Goal: Information Seeking & Learning: Learn about a topic

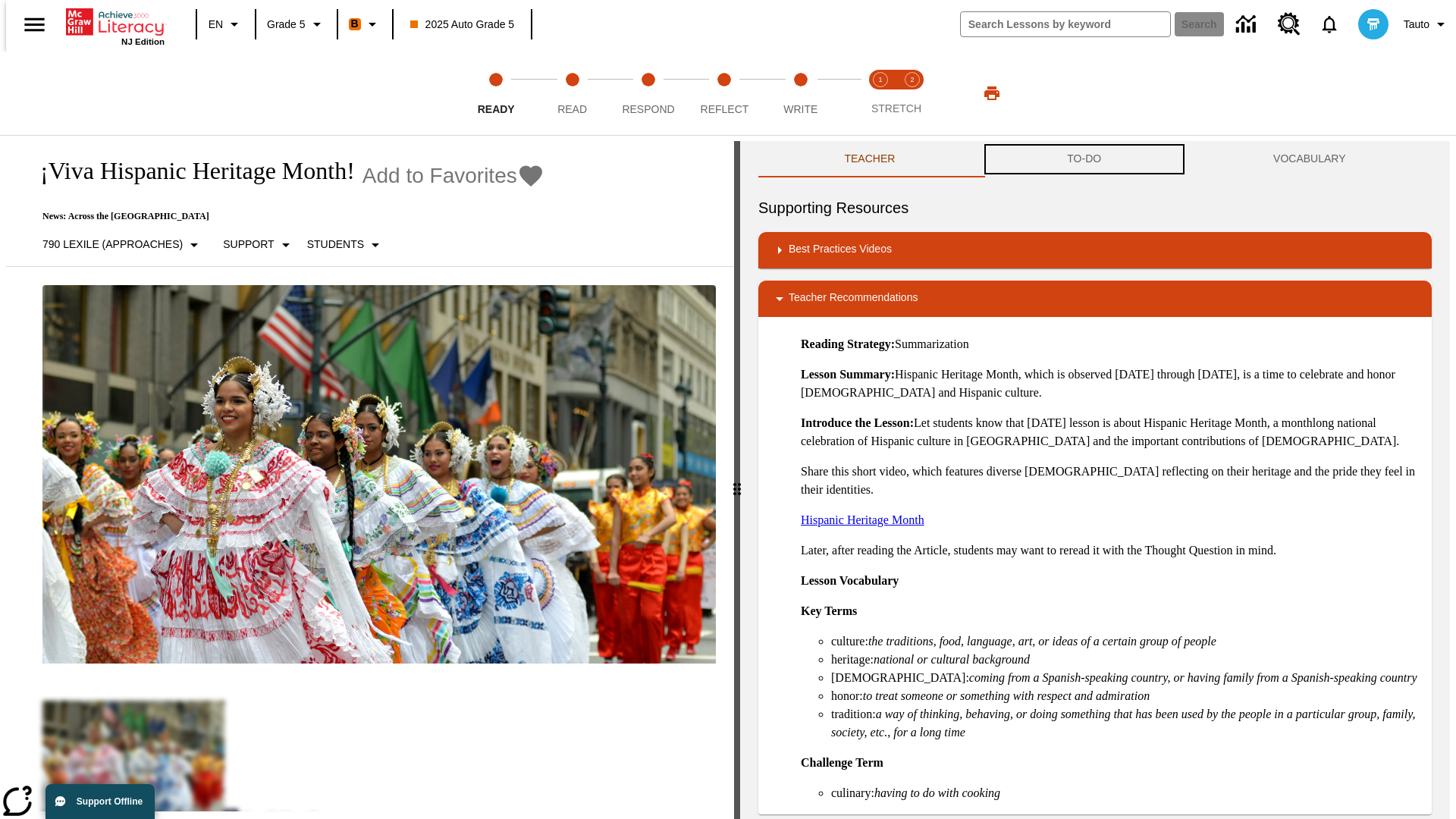
click at [1084, 159] on button "TO-DO" at bounding box center [1084, 159] width 206 height 36
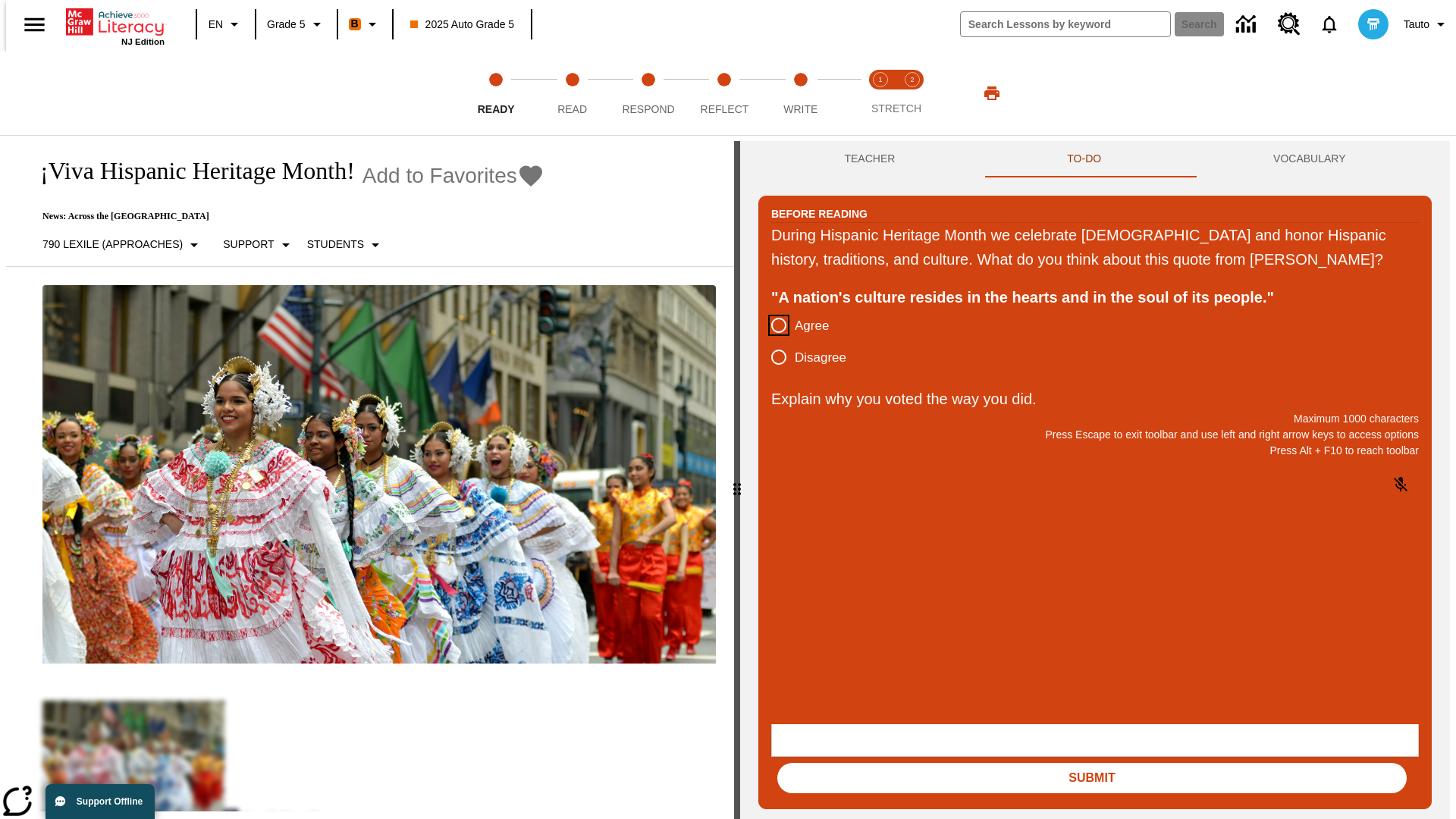
click at [772, 341] on input "Agree" at bounding box center [779, 325] width 32 height 32
radio input "true"
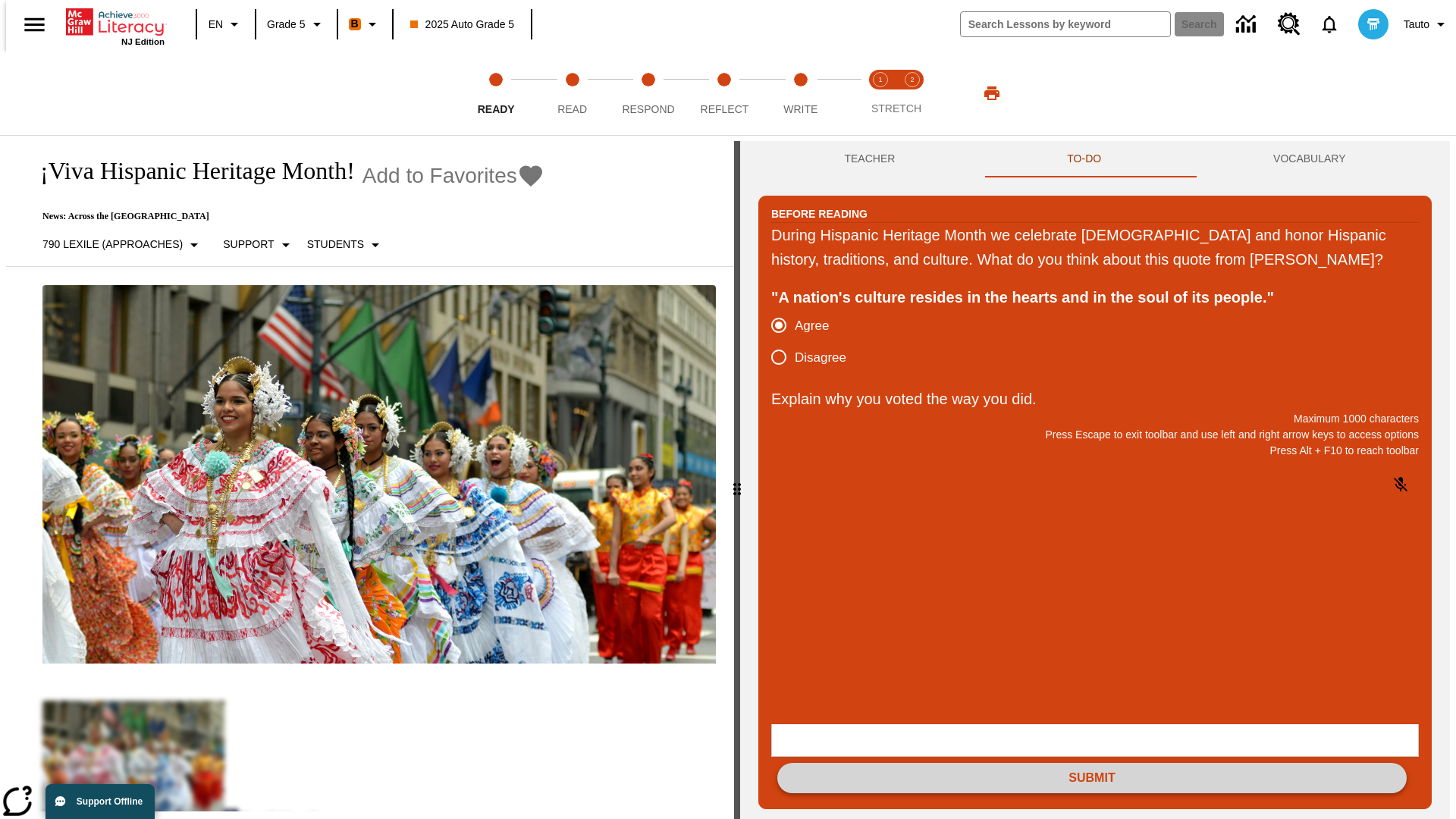
click at [1092, 763] on button "Submit" at bounding box center [1091, 778] width 630 height 30
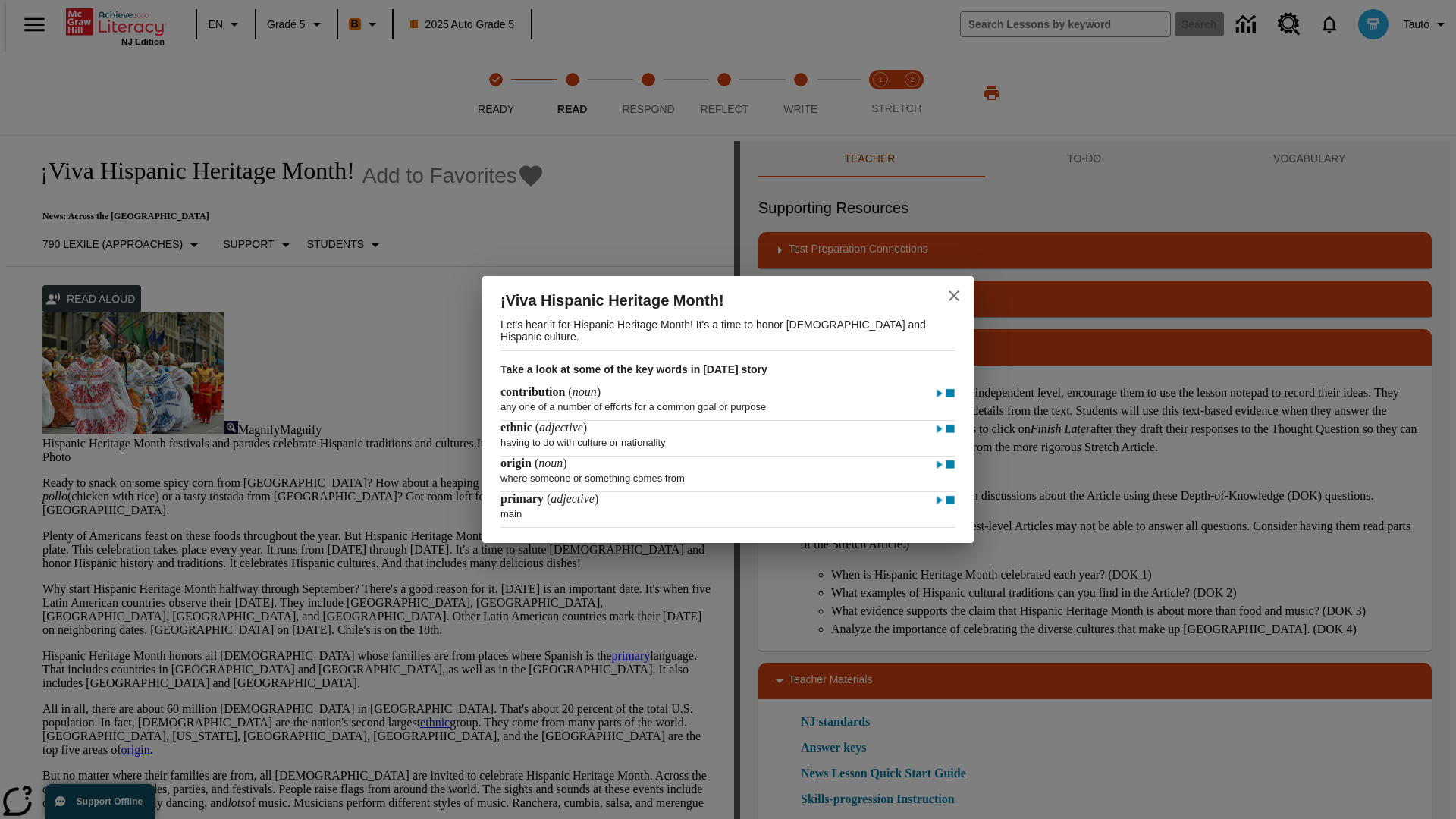
click at [954, 293] on icon "close" at bounding box center [954, 296] width 11 height 11
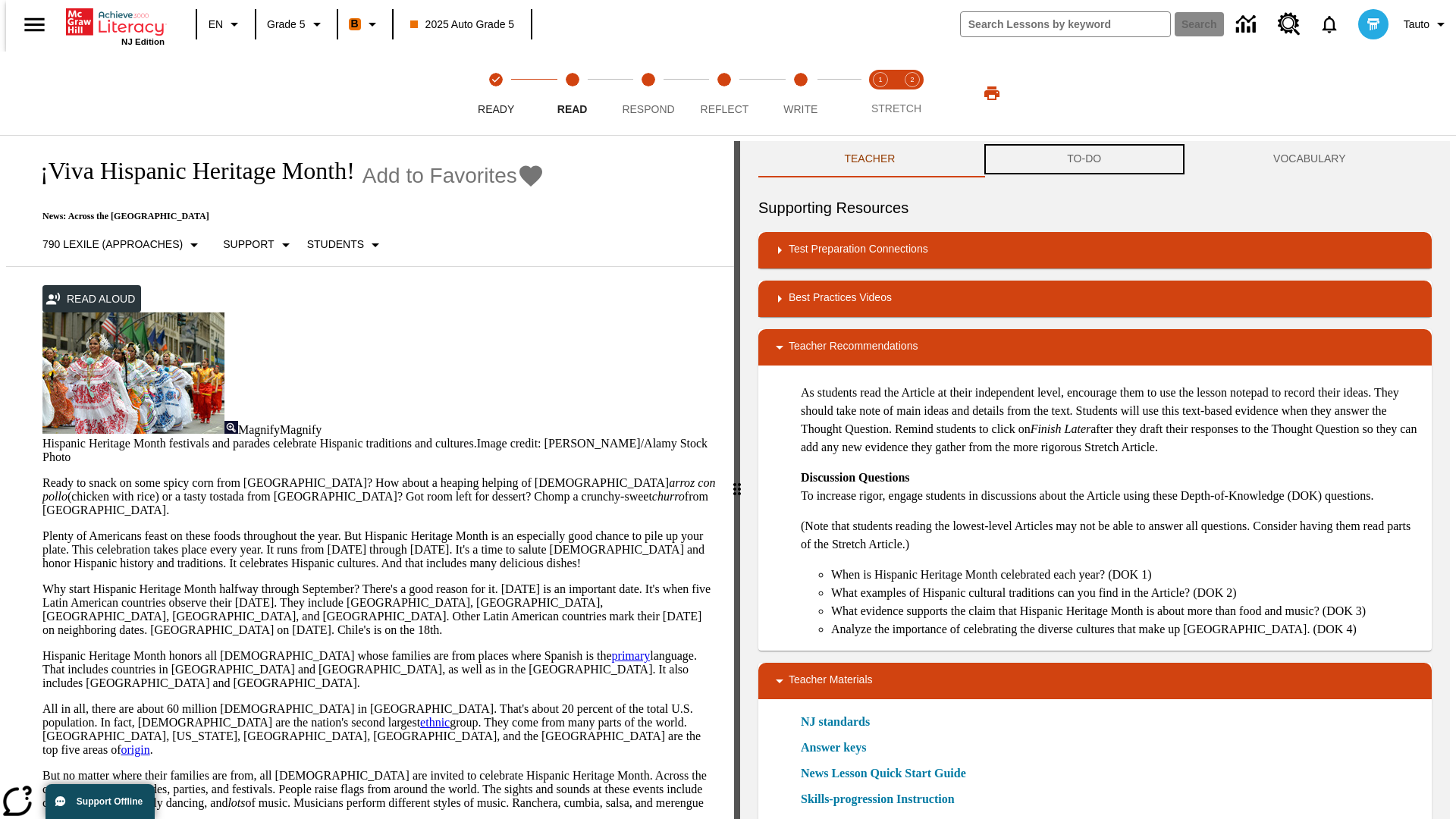
scroll to position [1, 0]
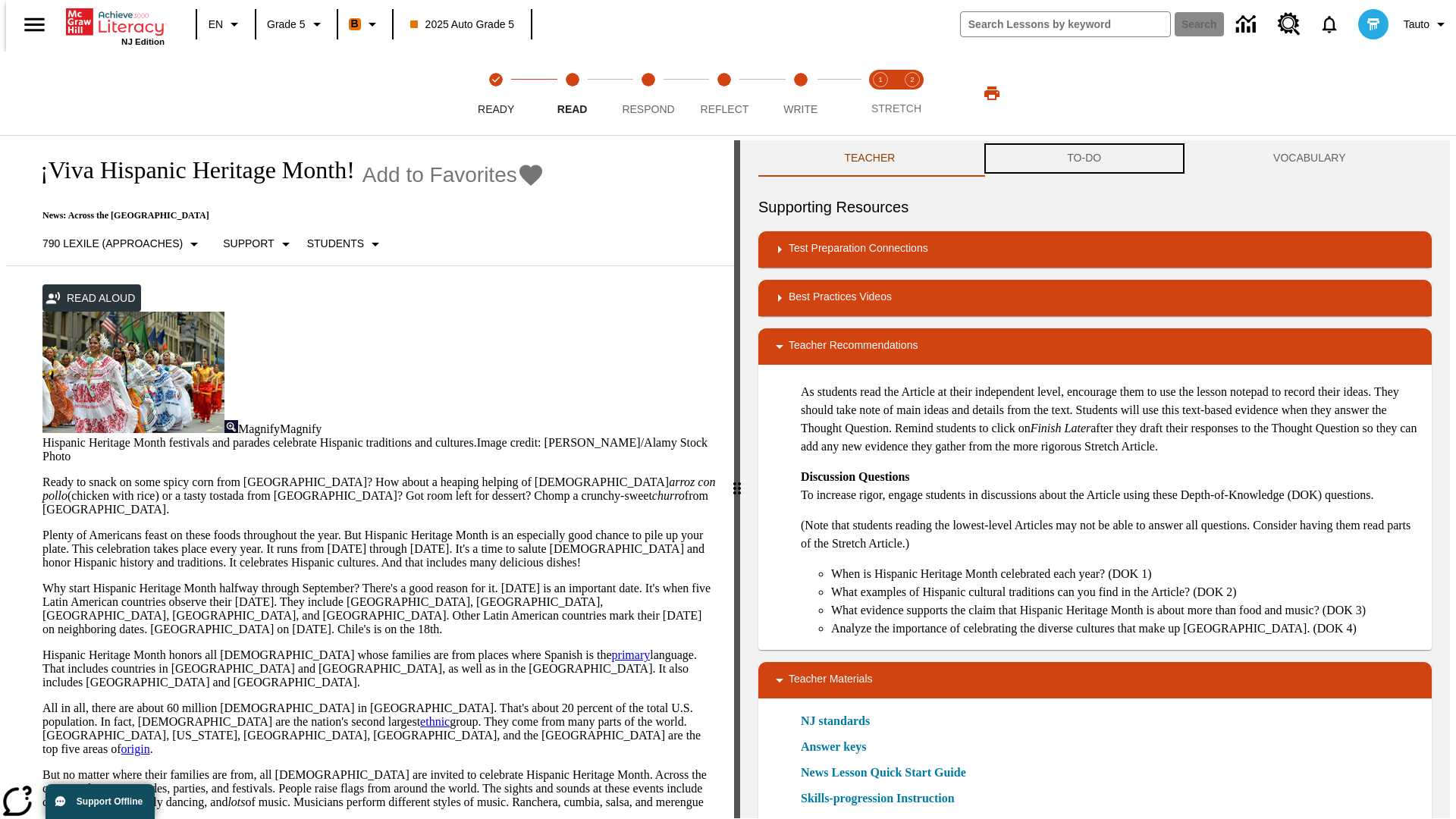
click at [1084, 159] on button "TO-DO" at bounding box center [1084, 158] width 206 height 36
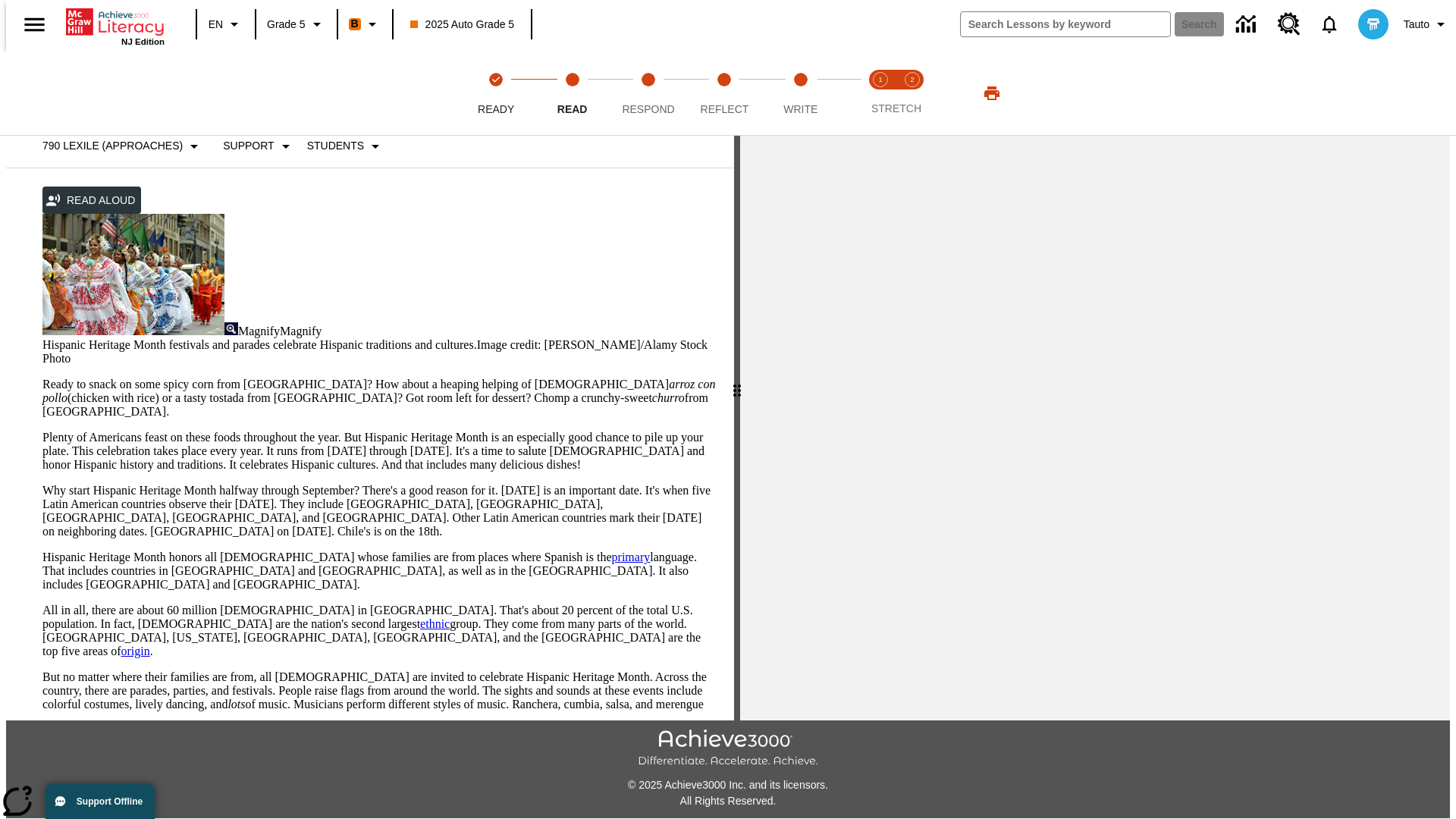
scroll to position [0, 0]
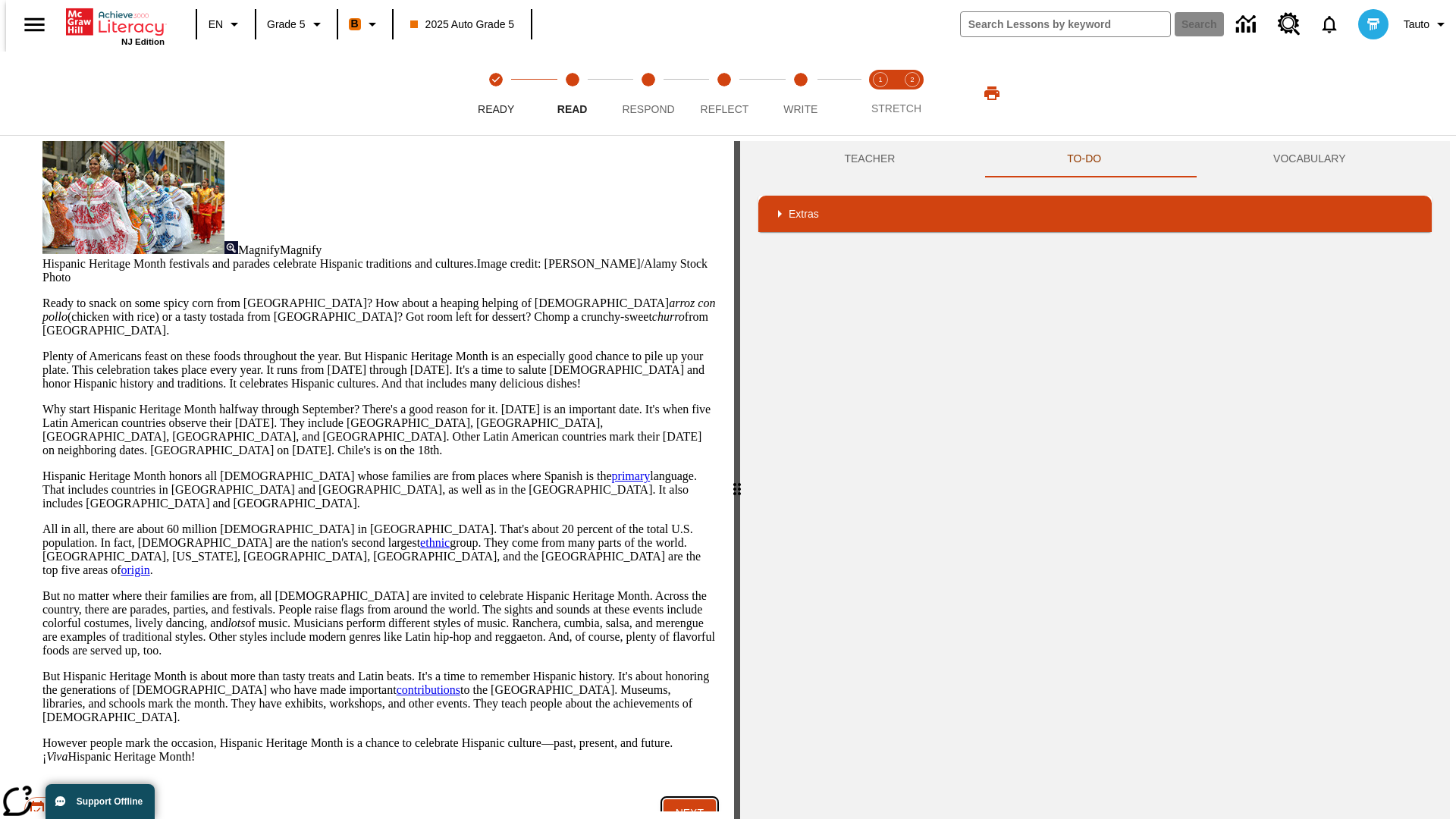
click at [684, 799] on button "Next" at bounding box center [689, 813] width 52 height 28
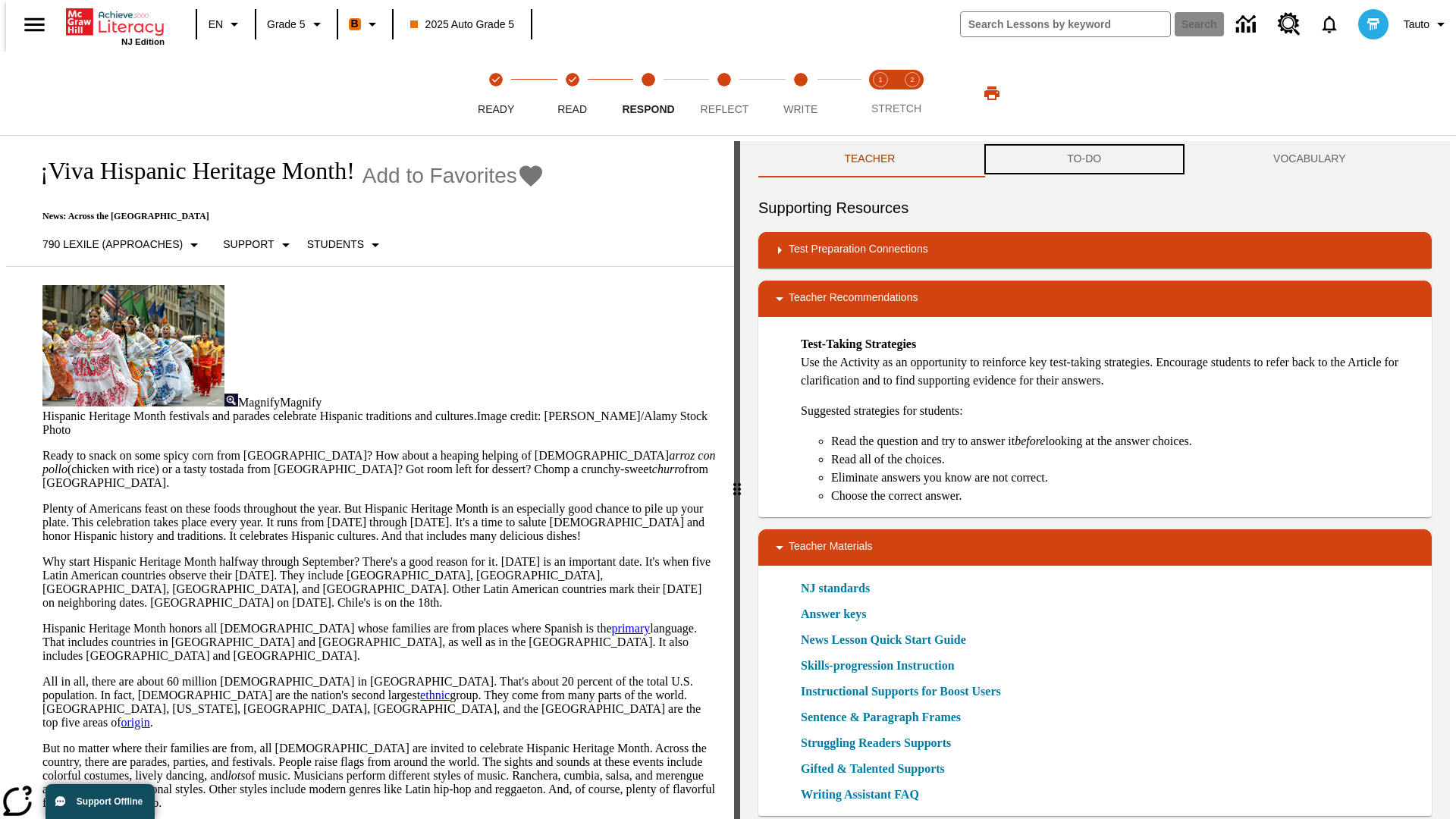
scroll to position [1, 0]
click at [1084, 159] on button "TO-DO" at bounding box center [1084, 158] width 206 height 36
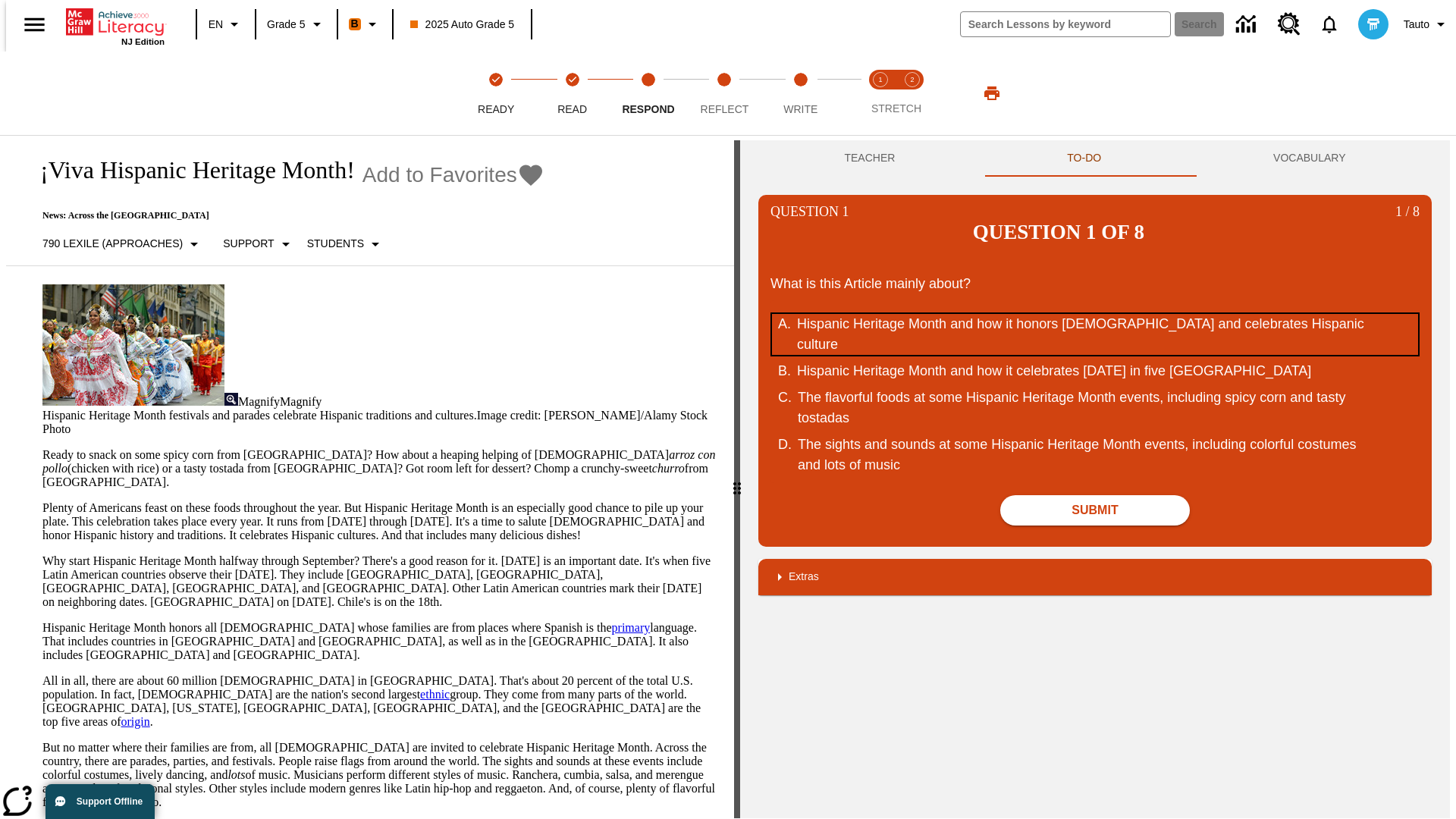
click at [1095, 314] on div "Hispanic Heritage Month and how it honors Hispanic Americans and celebrates His…" at bounding box center [1085, 334] width 576 height 41
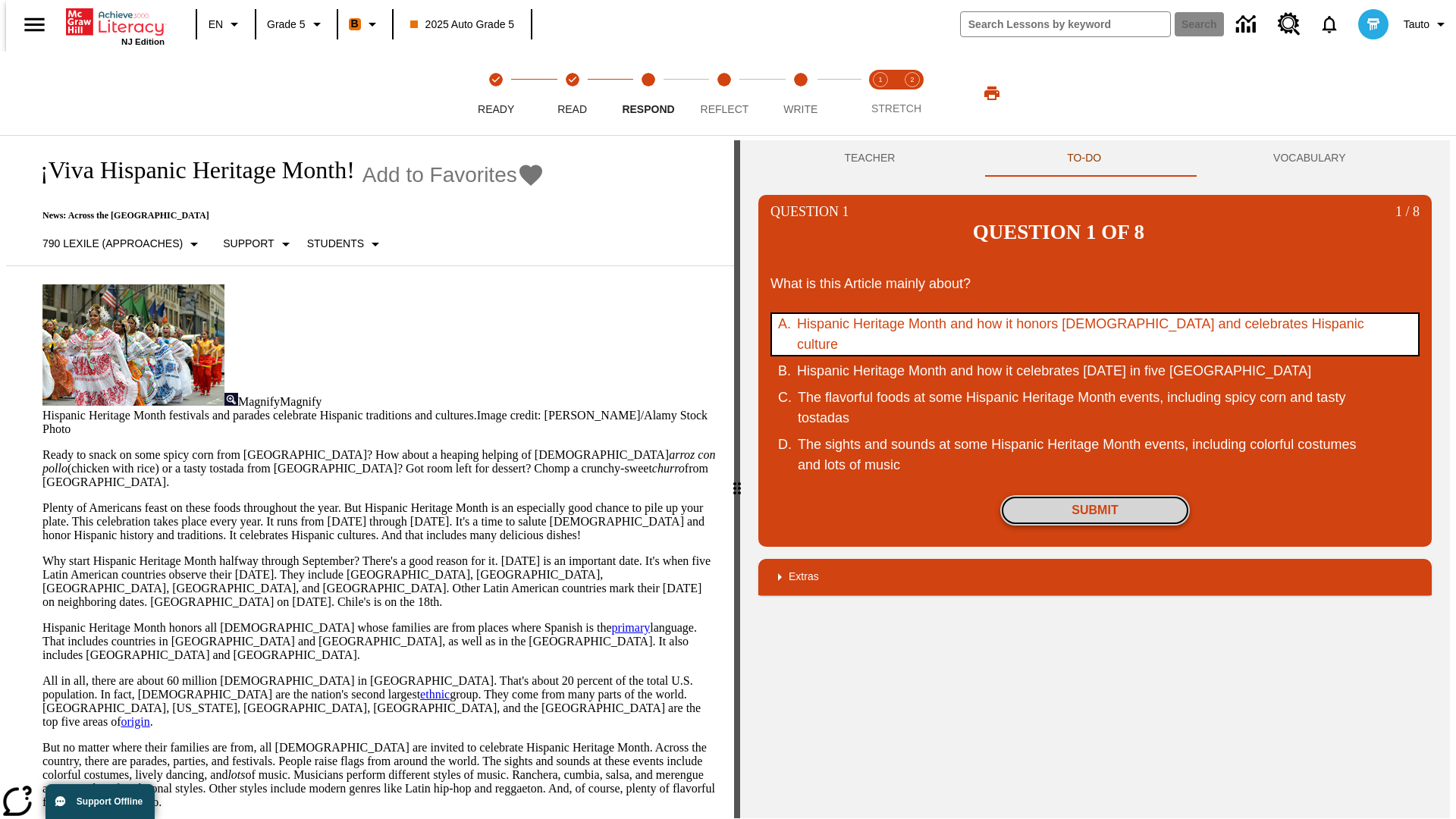
click at [1095, 495] on button "Submit" at bounding box center [1095, 510] width 189 height 30
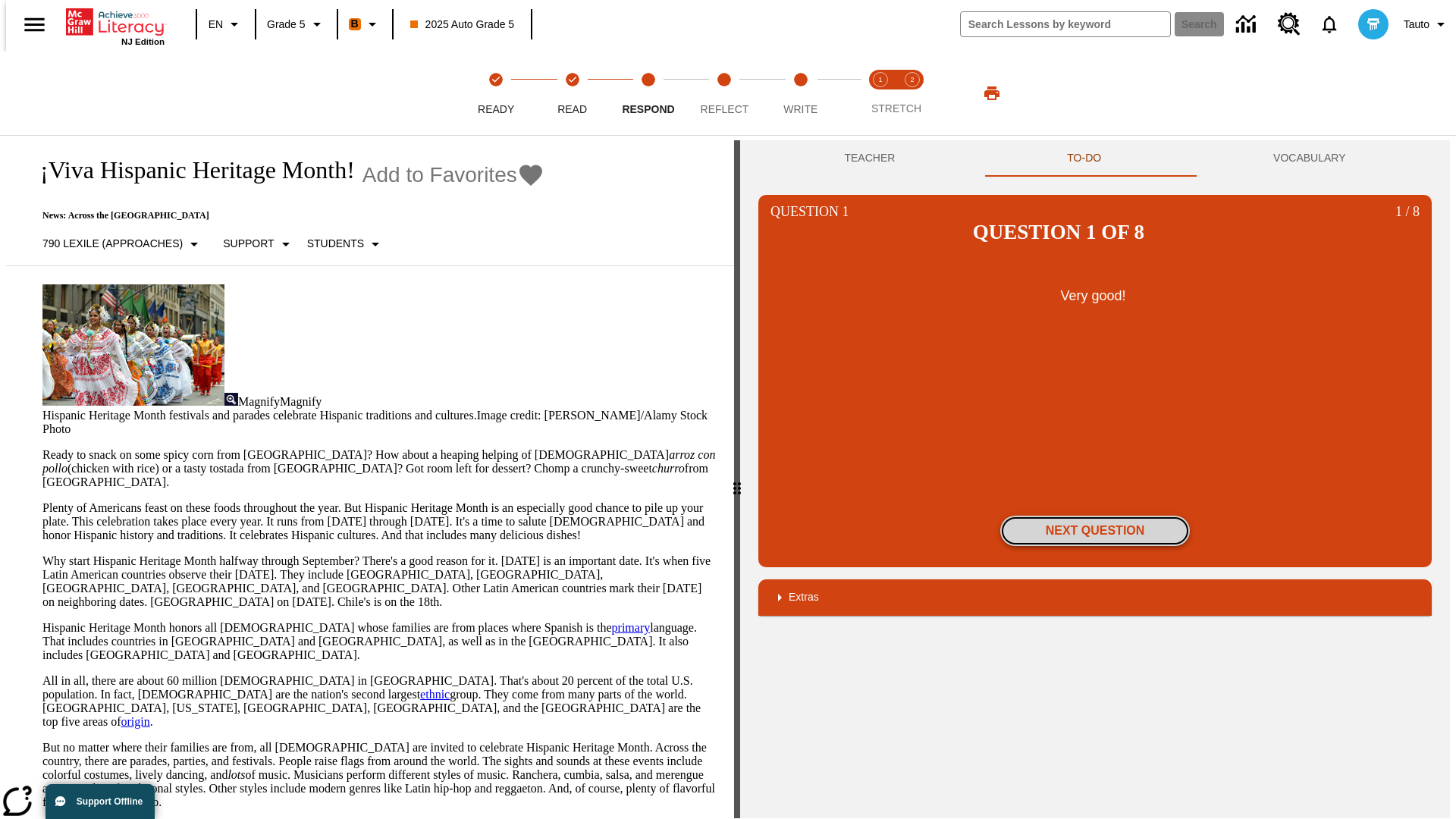
click at [1095, 515] on button "Next Question" at bounding box center [1095, 530] width 189 height 30
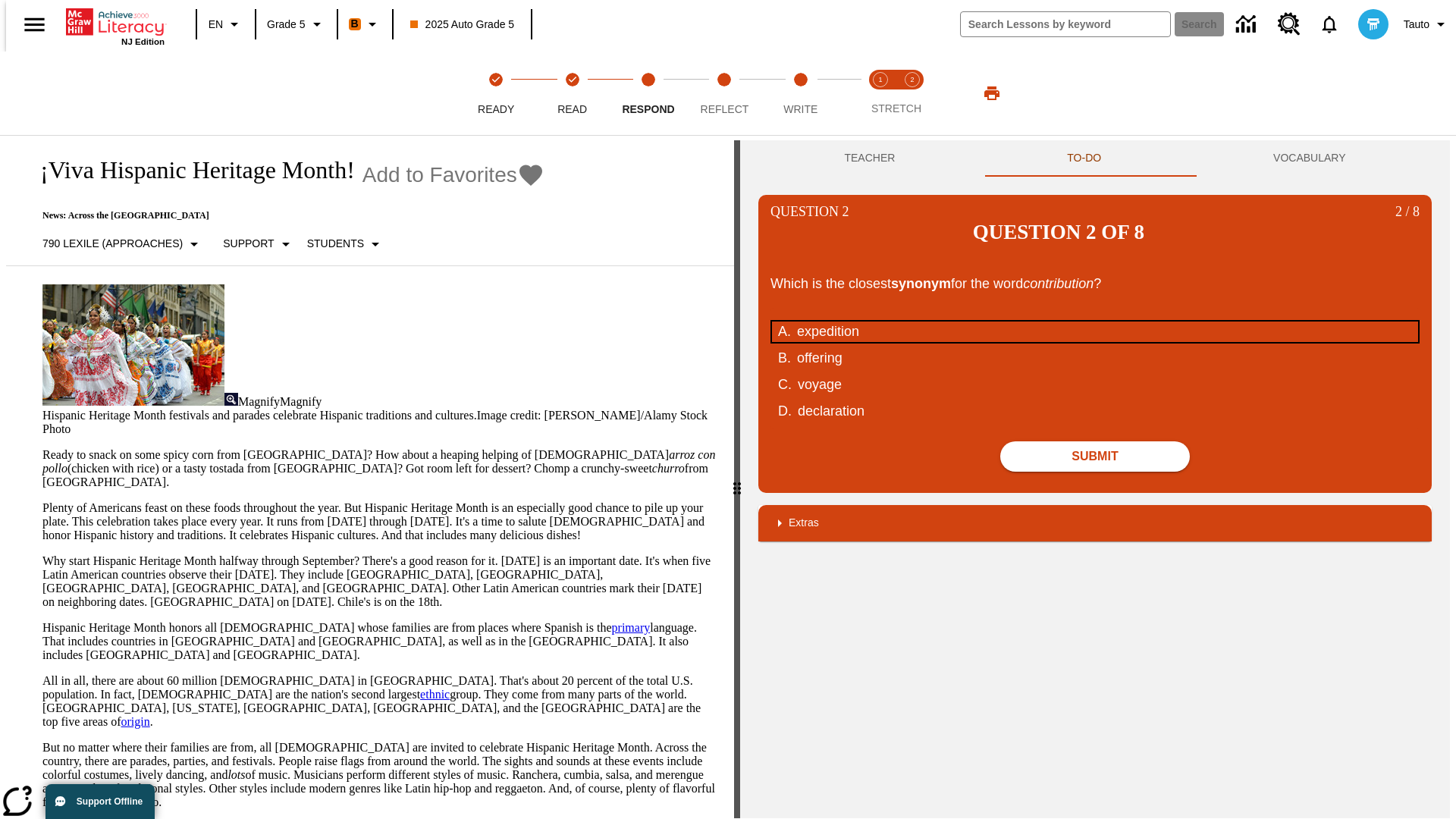
click at [1095, 321] on div "expedition" at bounding box center [1085, 331] width 576 height 20
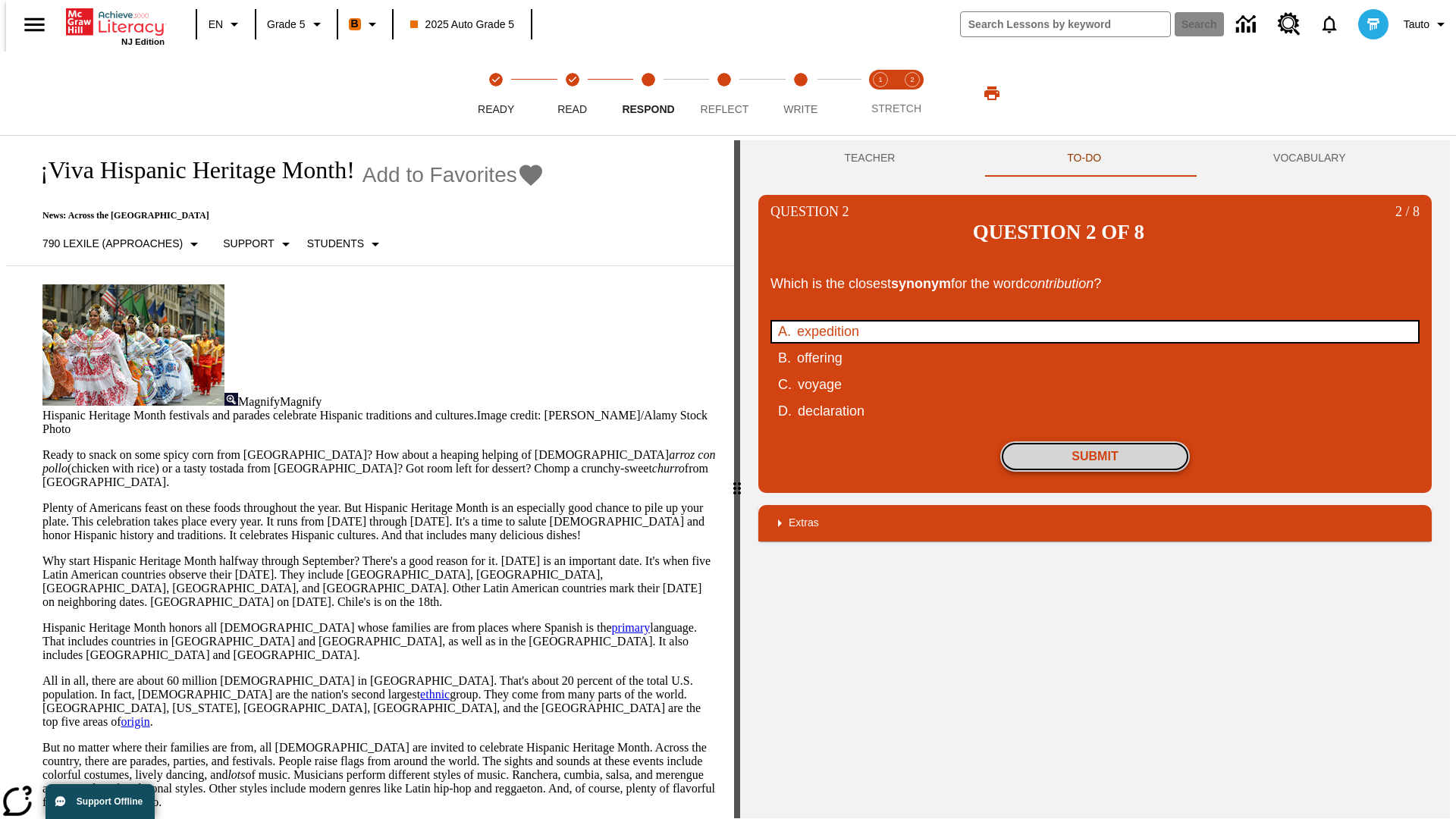
click at [1095, 441] on button "Submit" at bounding box center [1095, 456] width 189 height 30
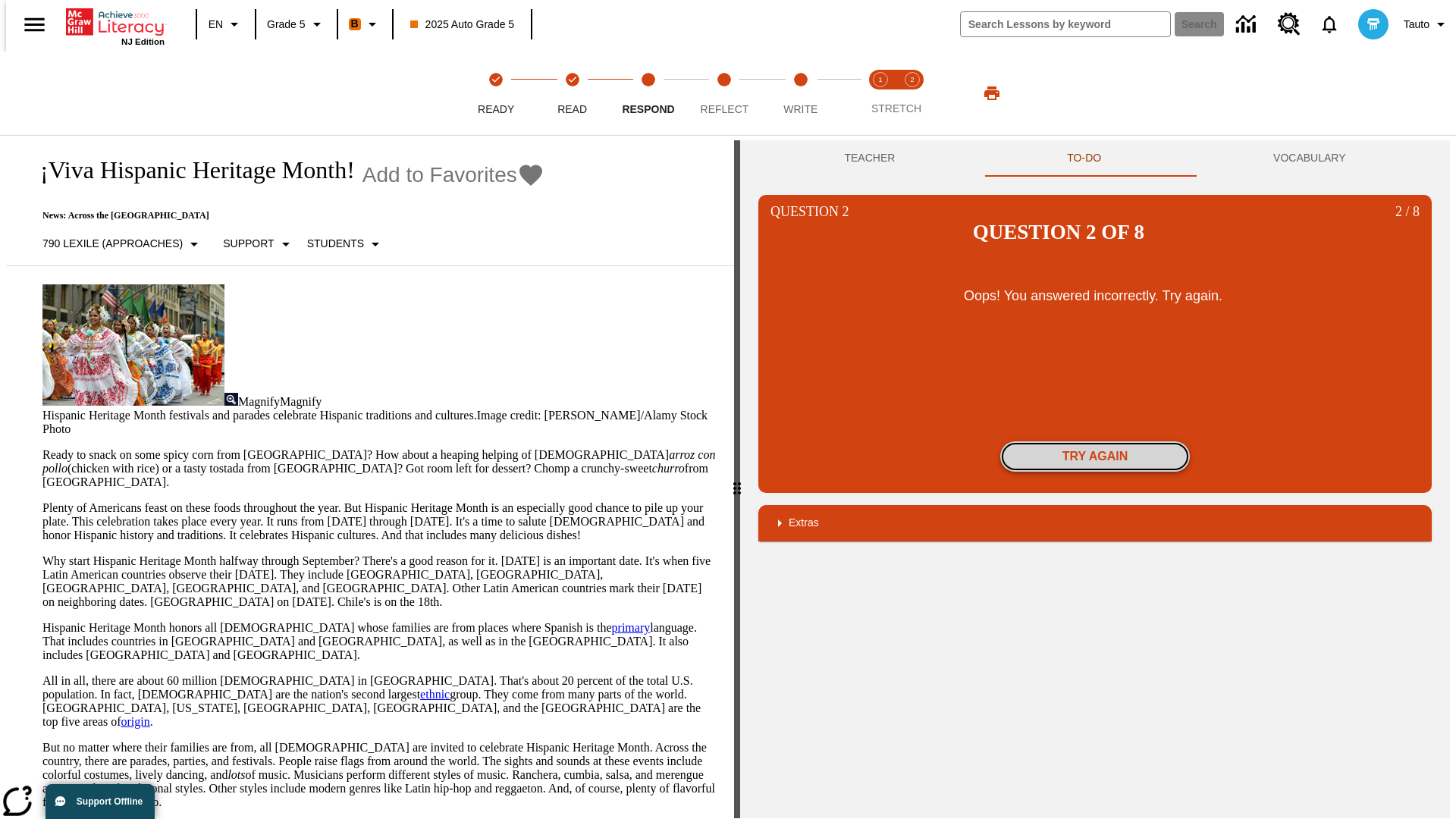
click at [1095, 441] on button "Try again" at bounding box center [1095, 456] width 189 height 30
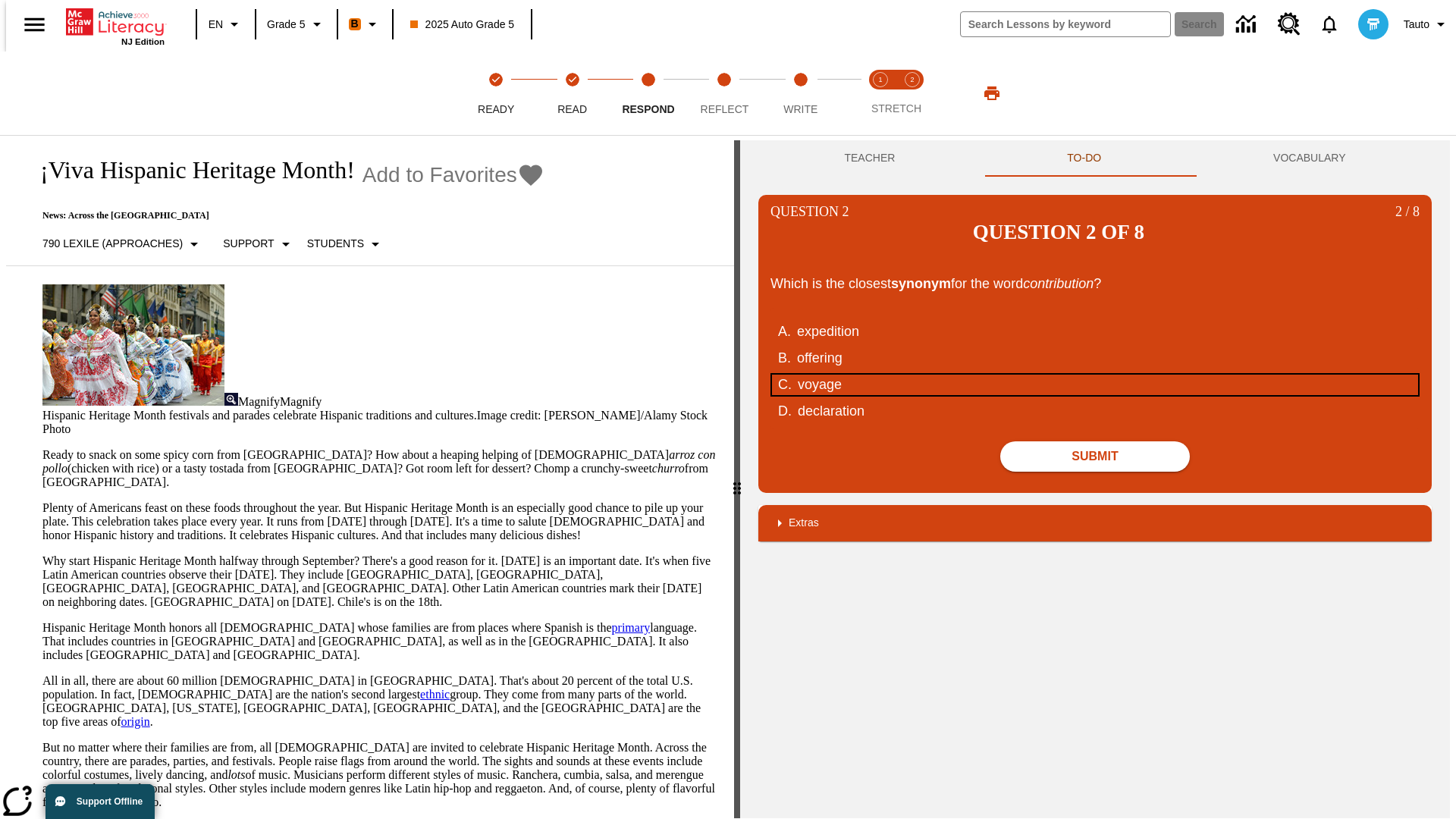
click at [1095, 374] on div "voyage" at bounding box center [1086, 384] width 576 height 20
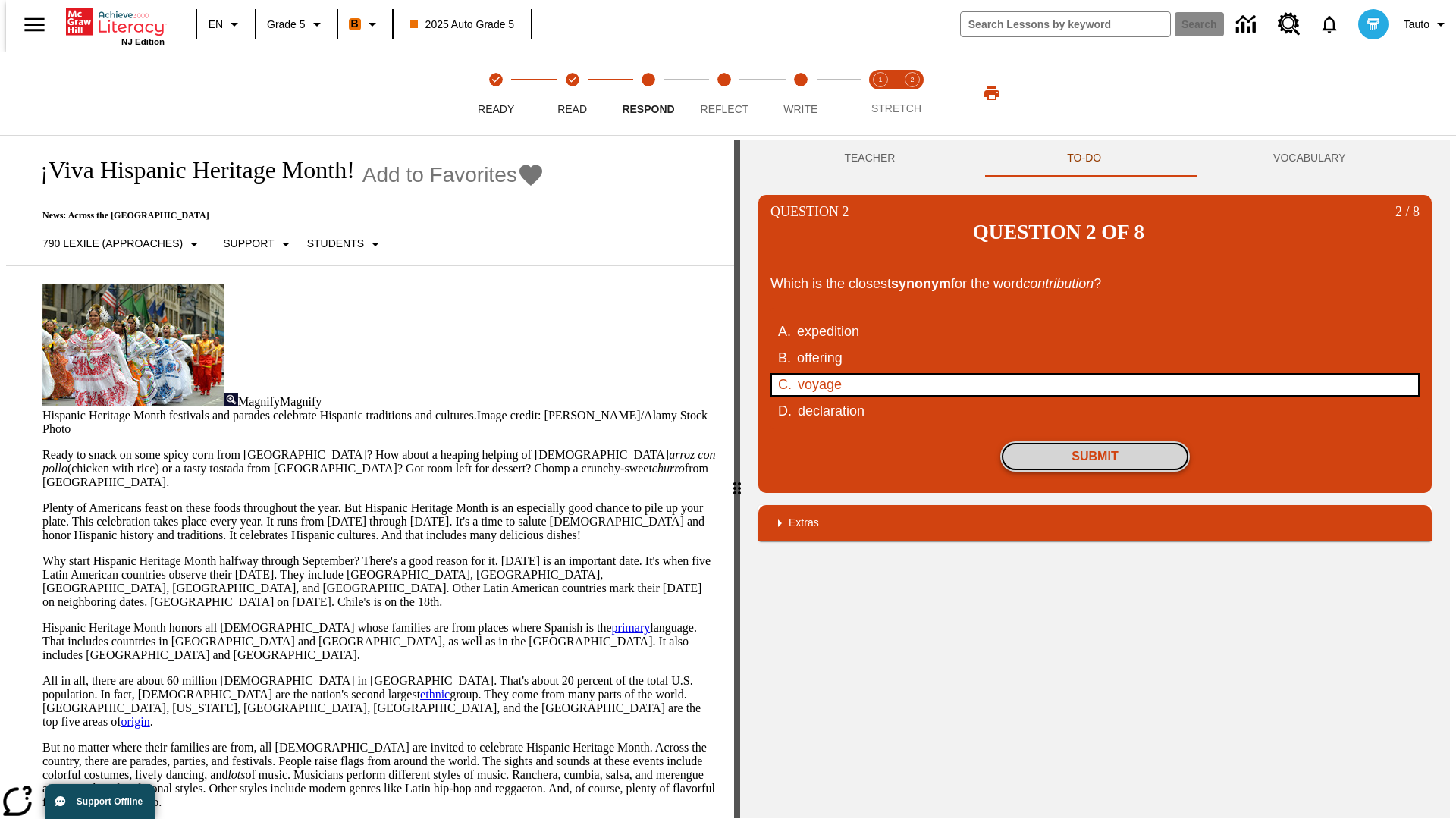
click at [1095, 441] on button "Submit" at bounding box center [1095, 456] width 189 height 30
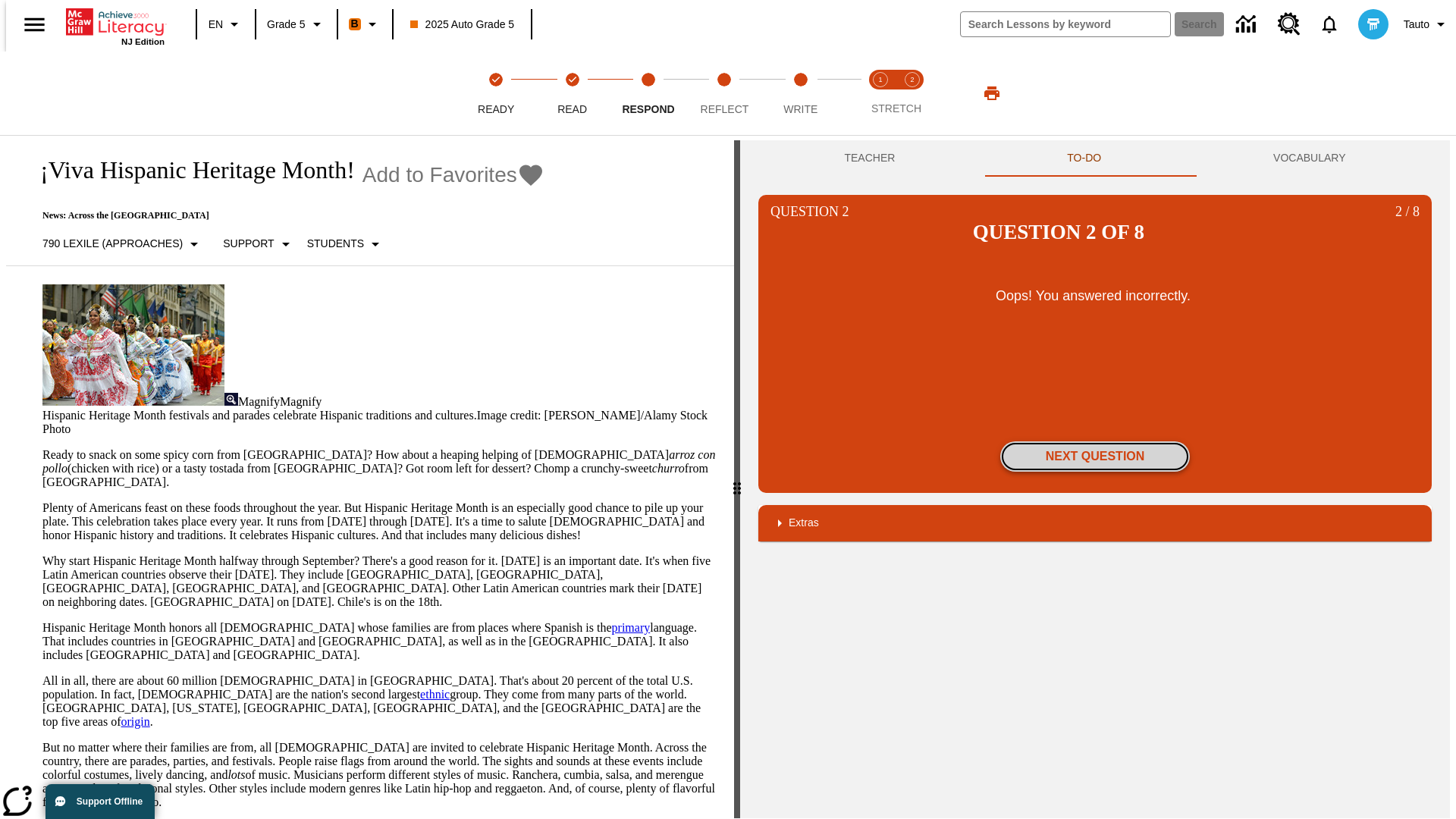
click at [1095, 441] on button "Next Question" at bounding box center [1095, 456] width 189 height 30
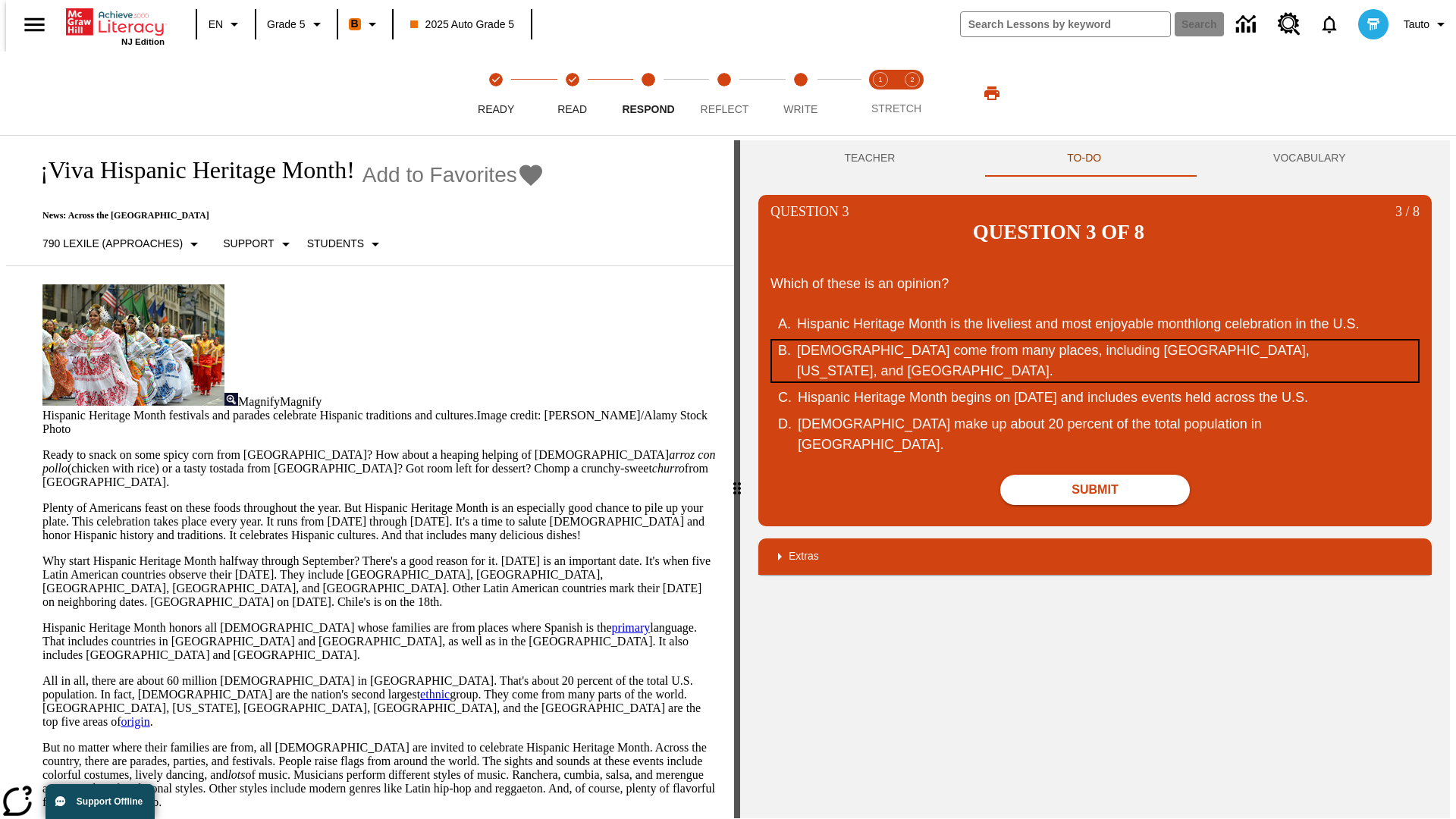
click at [1095, 341] on div "Hispanic Americans come from many places, including Mexico, Puerto Rico, and Cu…" at bounding box center [1085, 361] width 576 height 41
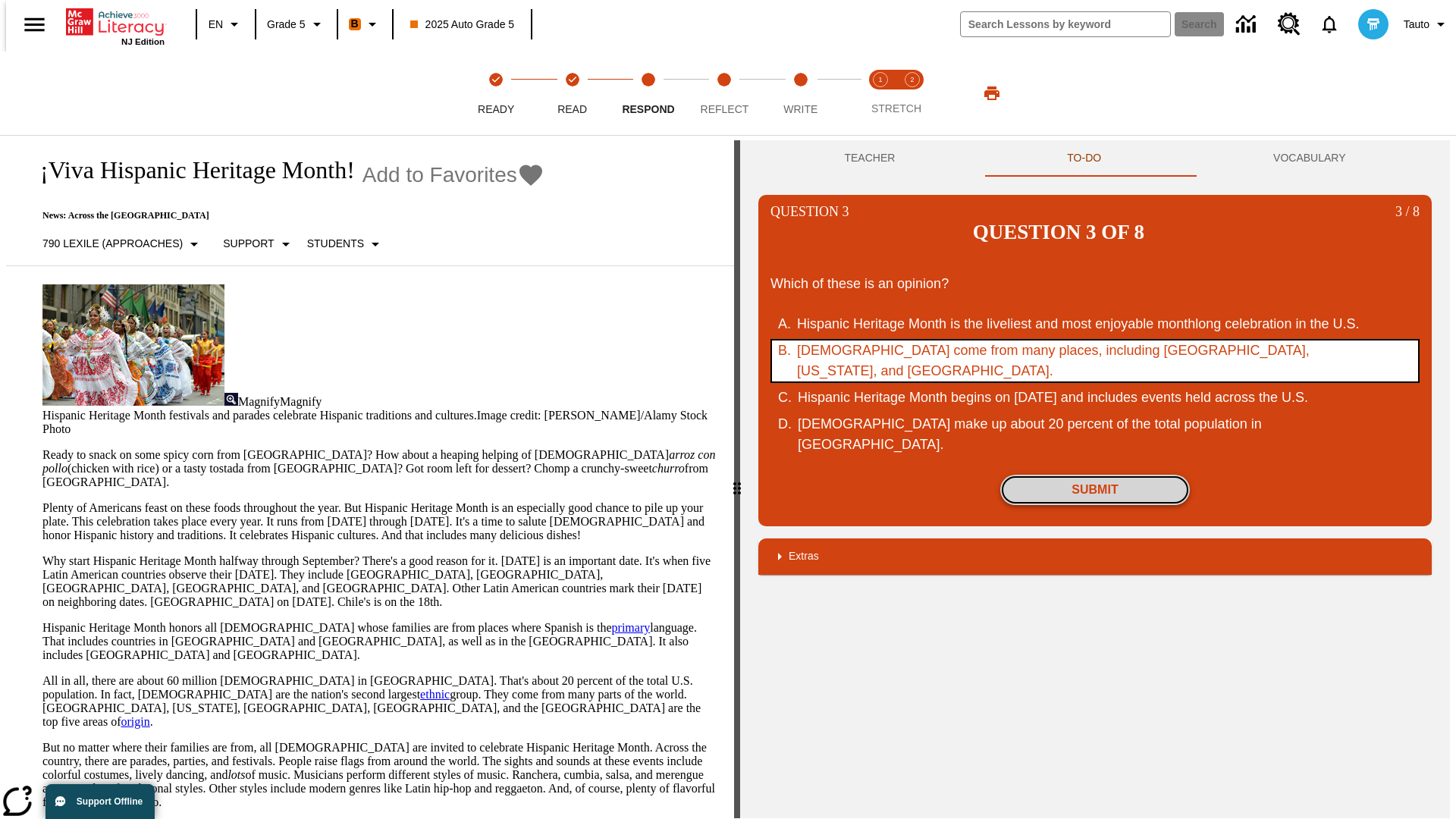
click at [1095, 475] on button "Submit" at bounding box center [1095, 490] width 189 height 30
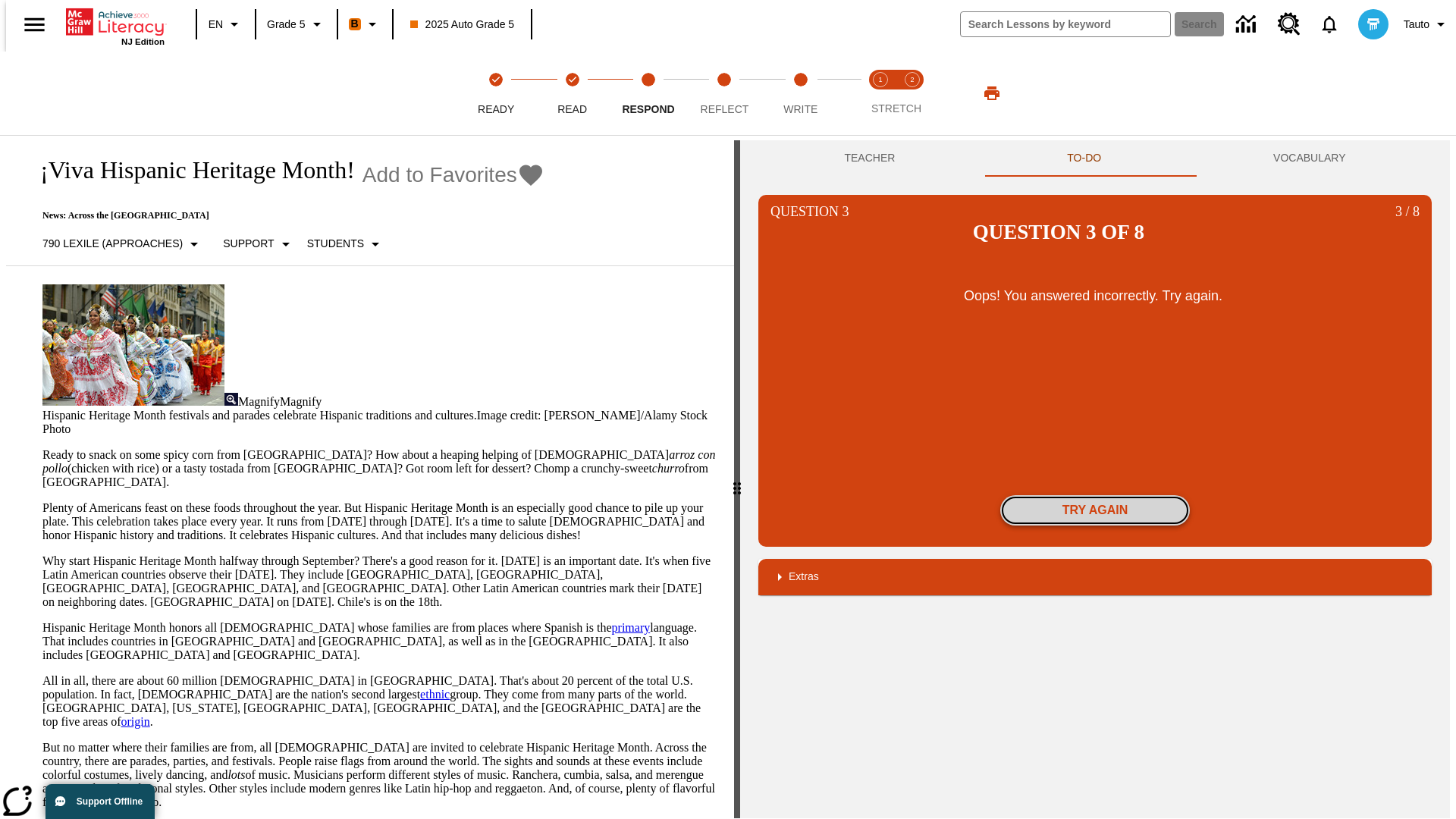
click at [1095, 495] on button "Try again" at bounding box center [1095, 510] width 189 height 30
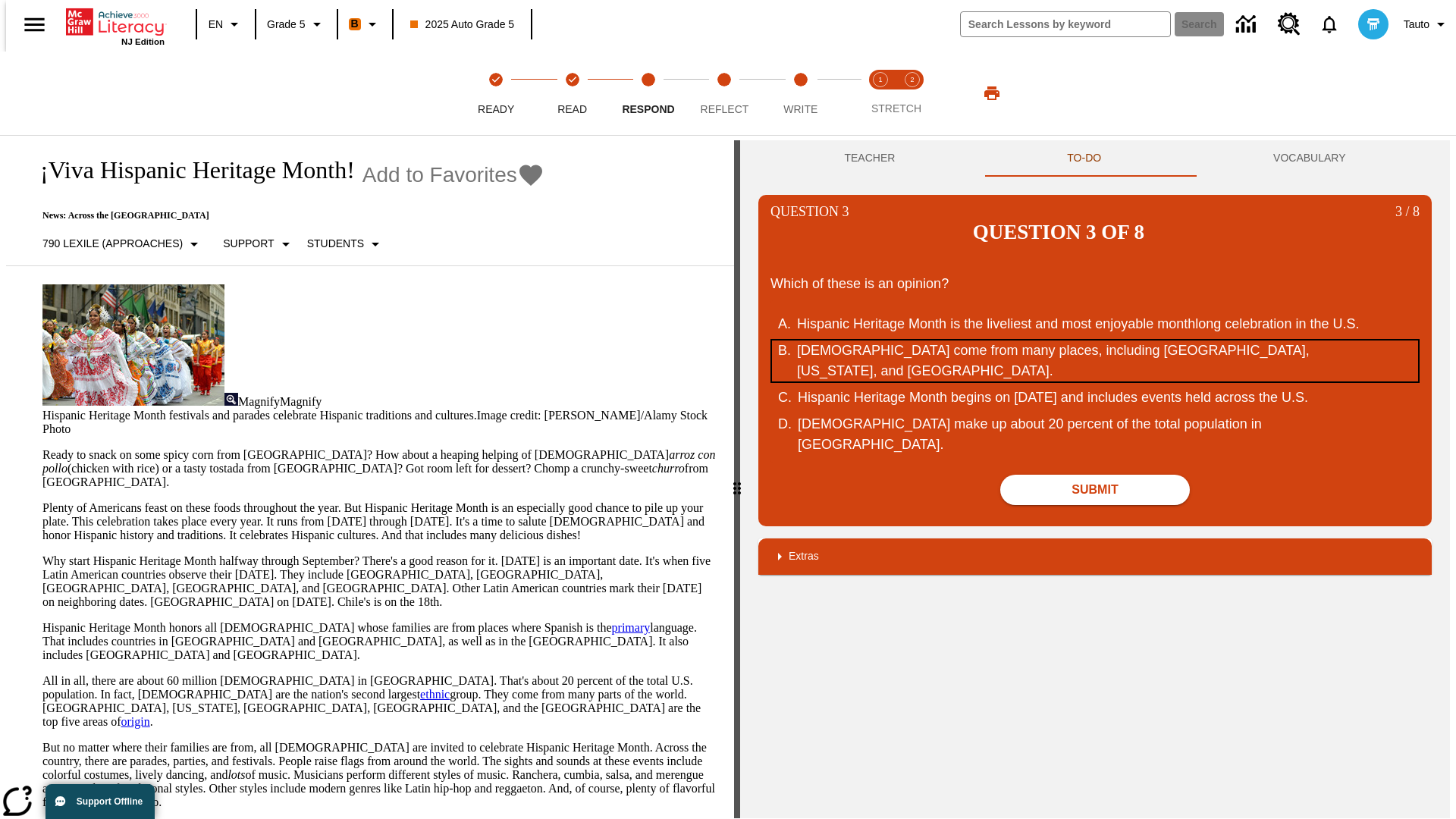
click at [1095, 341] on div "Hispanic Americans come from many places, including Mexico, Puerto Rico, and Cu…" at bounding box center [1085, 361] width 576 height 41
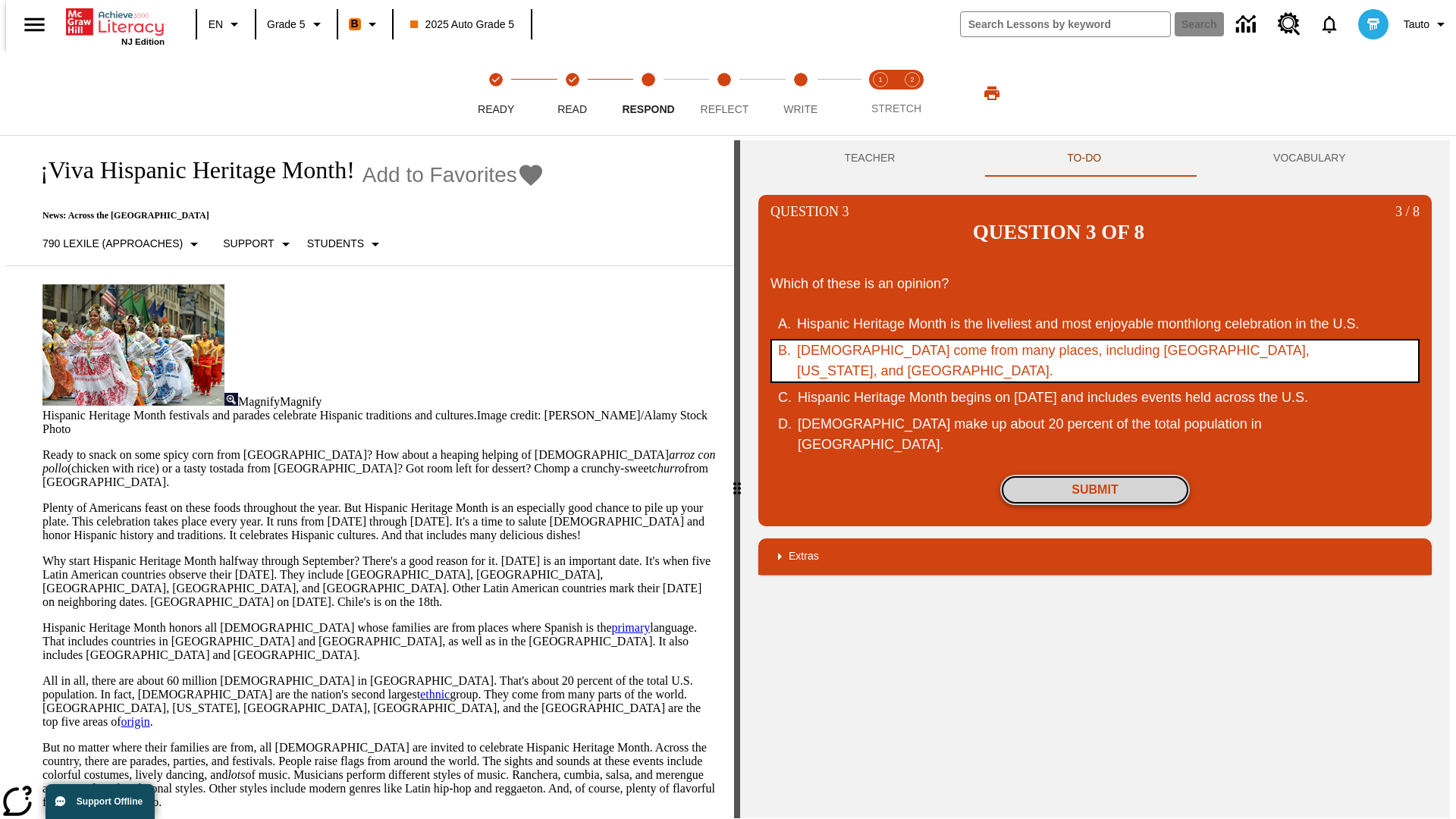
click at [1095, 475] on button "Submit" at bounding box center [1095, 490] width 189 height 30
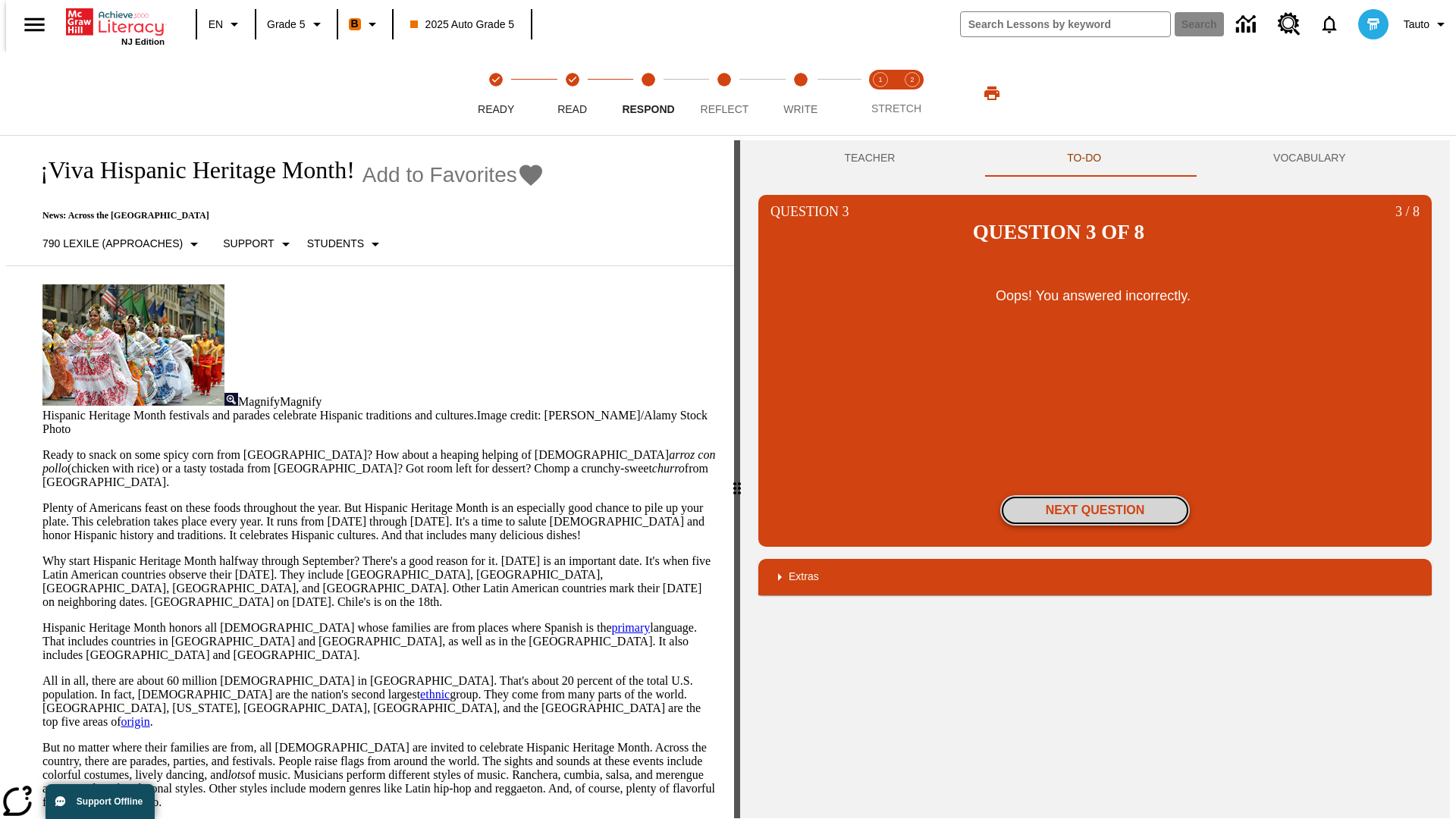
click at [1095, 495] on button "Next Question" at bounding box center [1095, 510] width 189 height 30
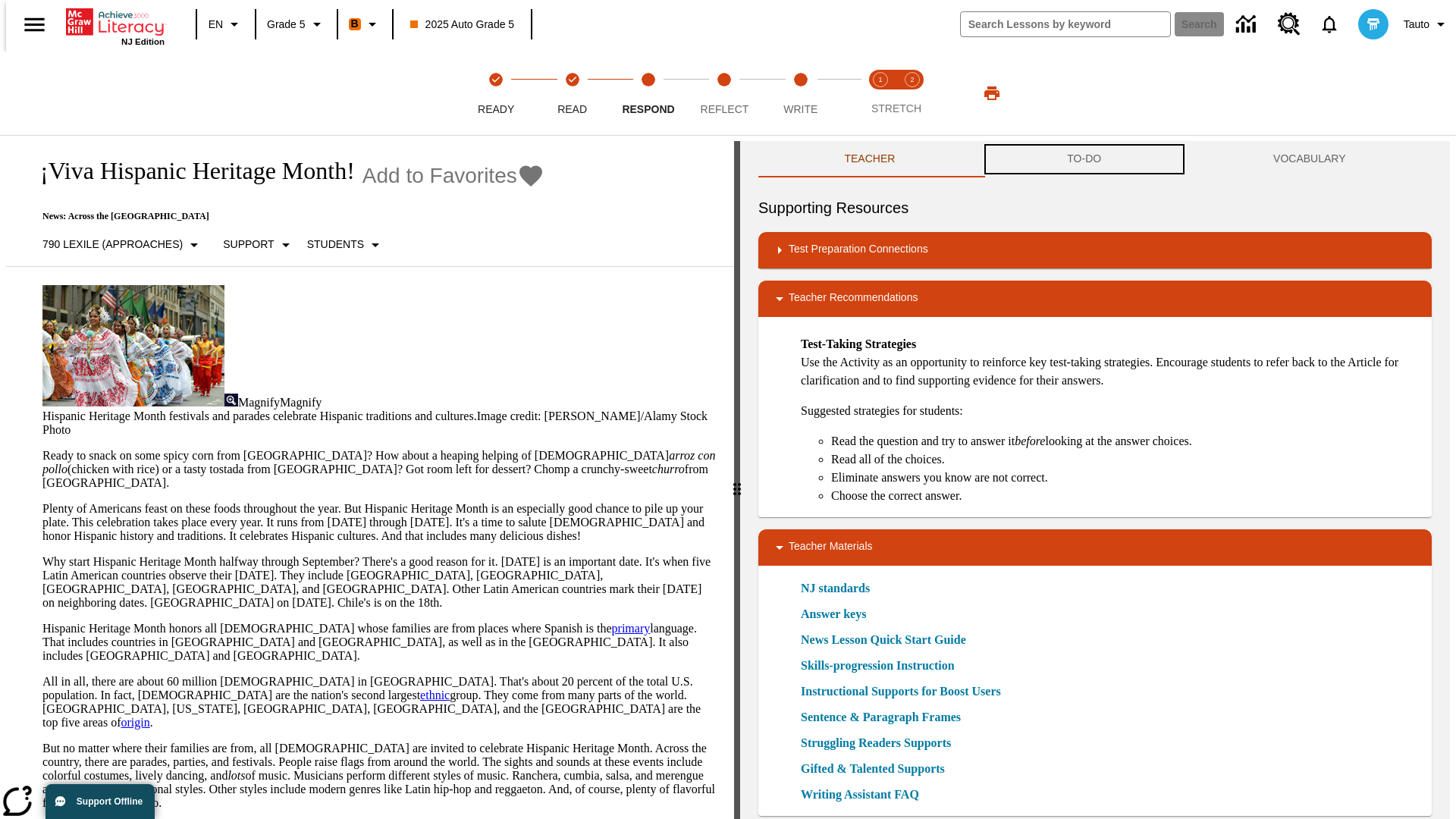
click at [1084, 159] on button "TO-DO" at bounding box center [1084, 159] width 206 height 36
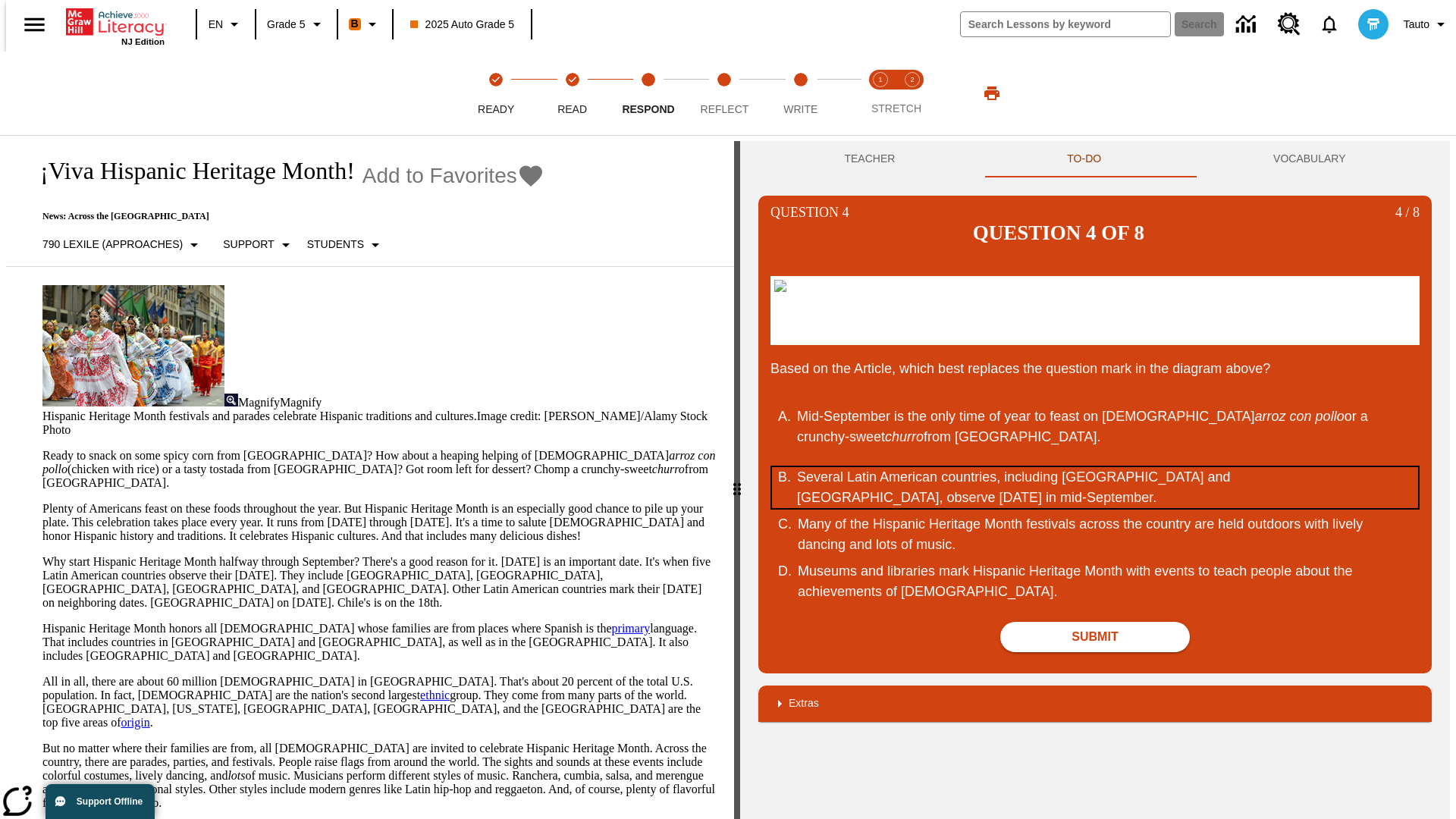
click at [1095, 487] on div "Several Latin American countries, including Costa Rica and Chile, observe Indep…" at bounding box center [1085, 487] width 576 height 41
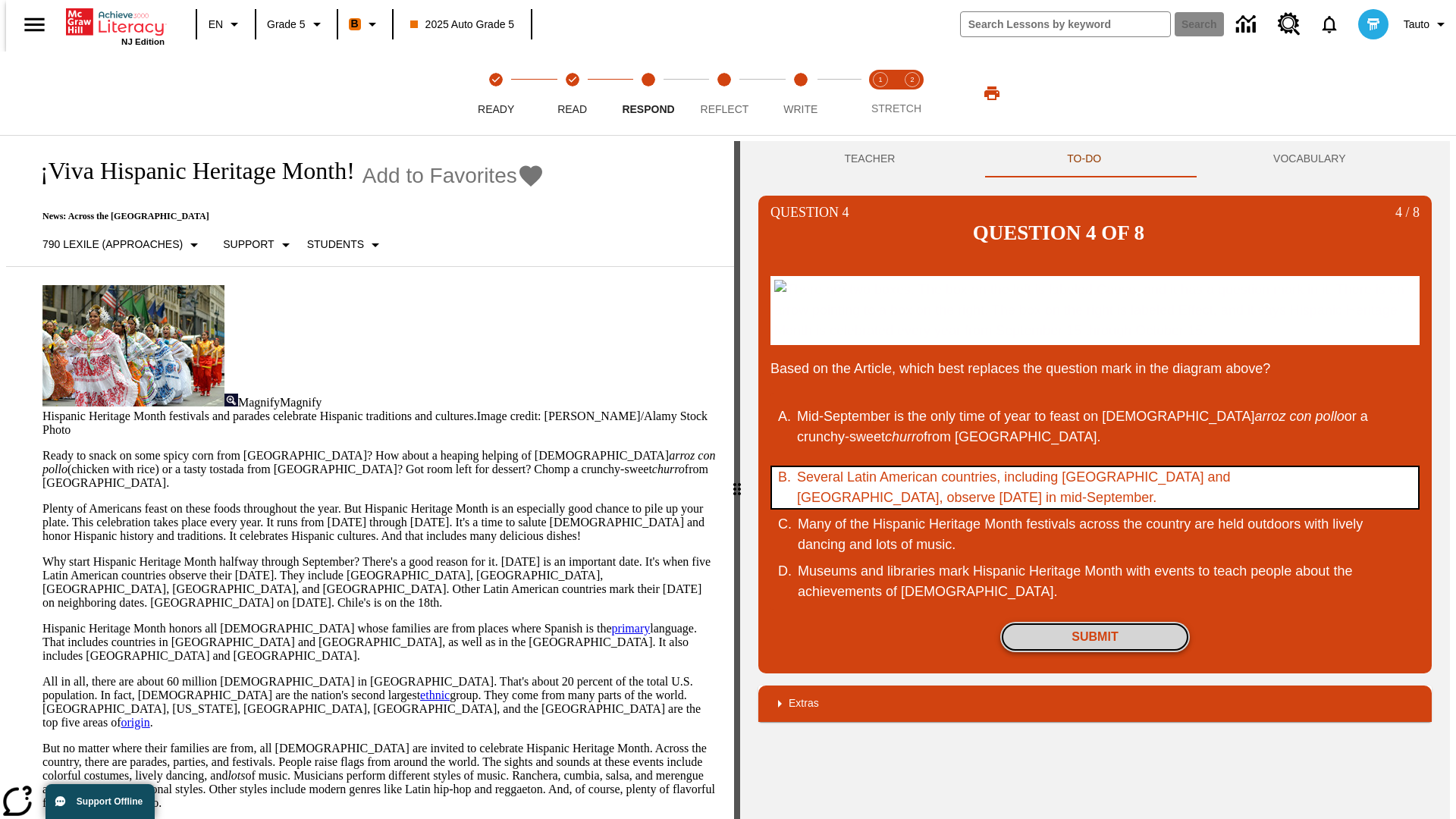
click at [1095, 636] on button "Submit" at bounding box center [1095, 637] width 189 height 30
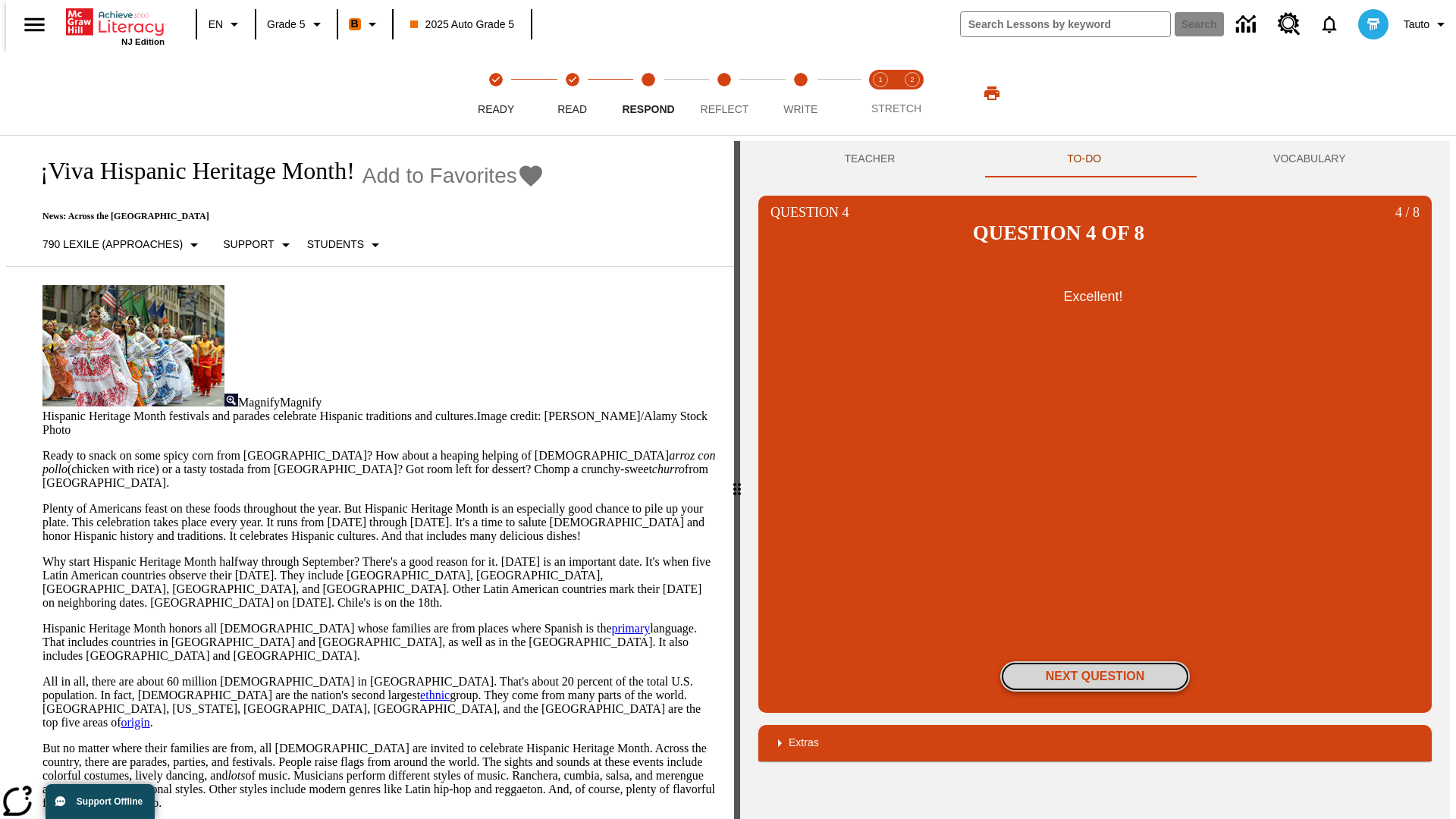
click at [1095, 661] on button "Next Question" at bounding box center [1095, 676] width 189 height 30
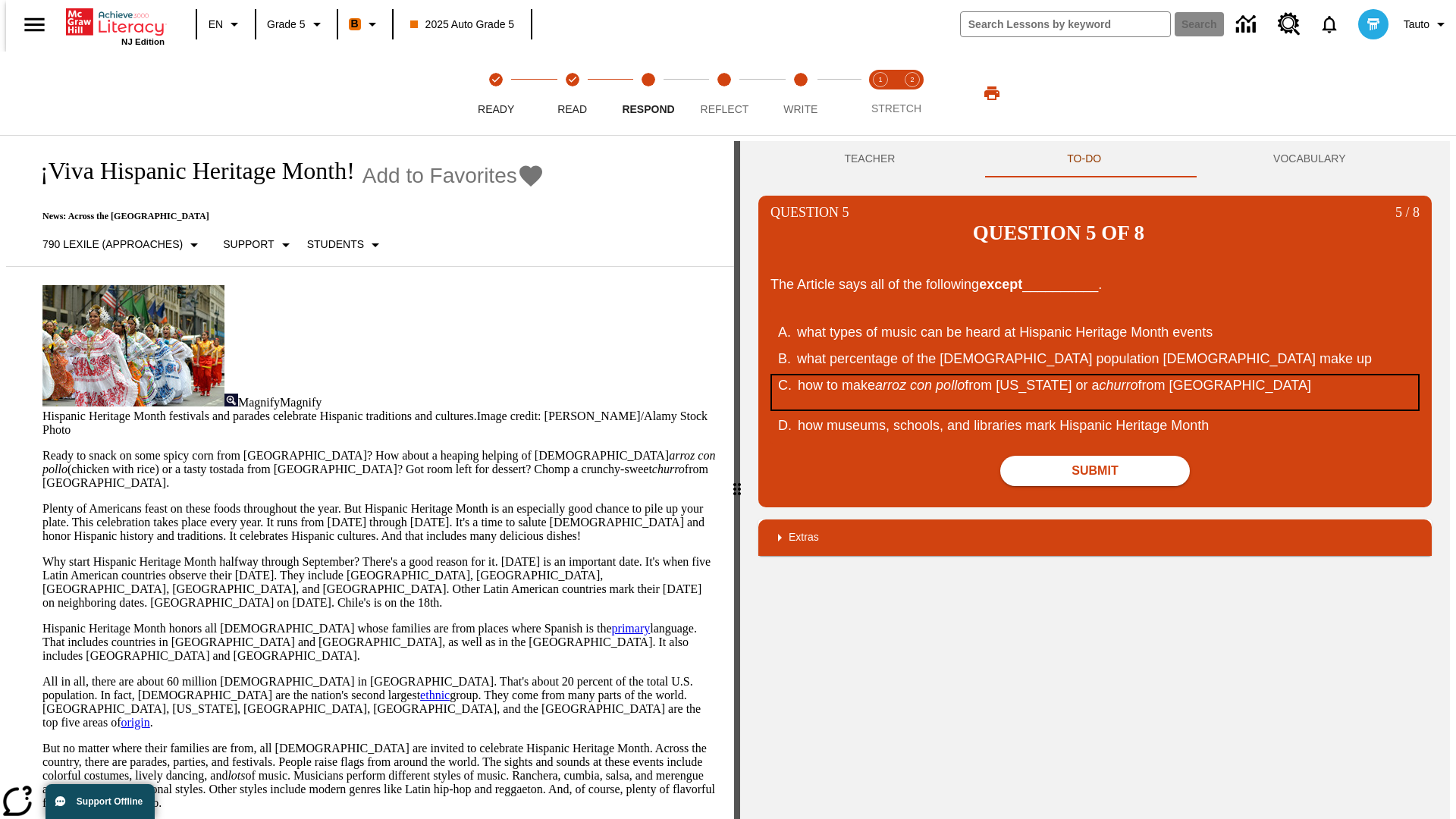
click at [1095, 375] on div "how to make arroz con pollo from Puerto Rico or a churro from Spain" at bounding box center [1086, 392] width 576 height 34
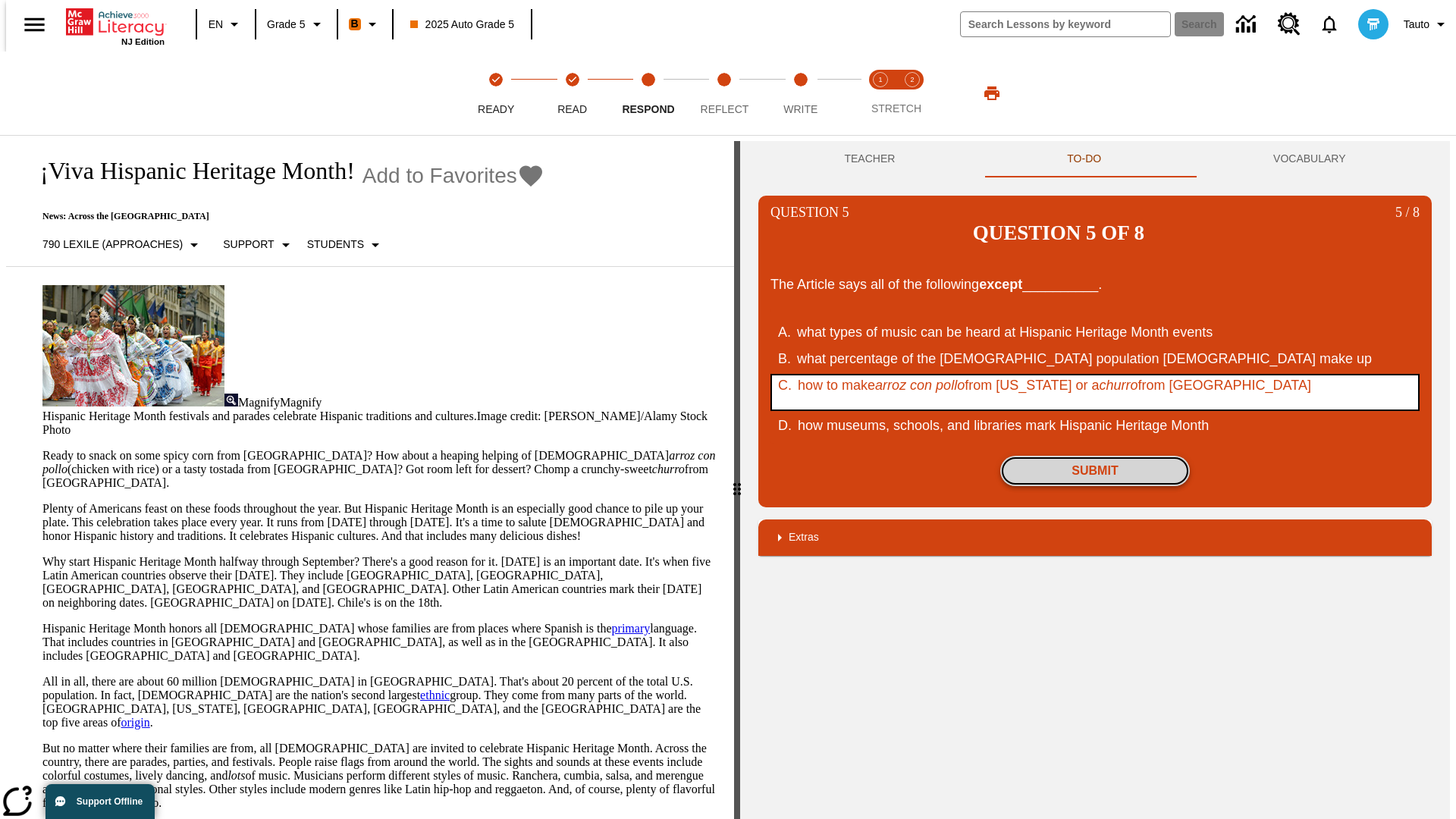
click at [1095, 455] on button "Submit" at bounding box center [1095, 470] width 189 height 30
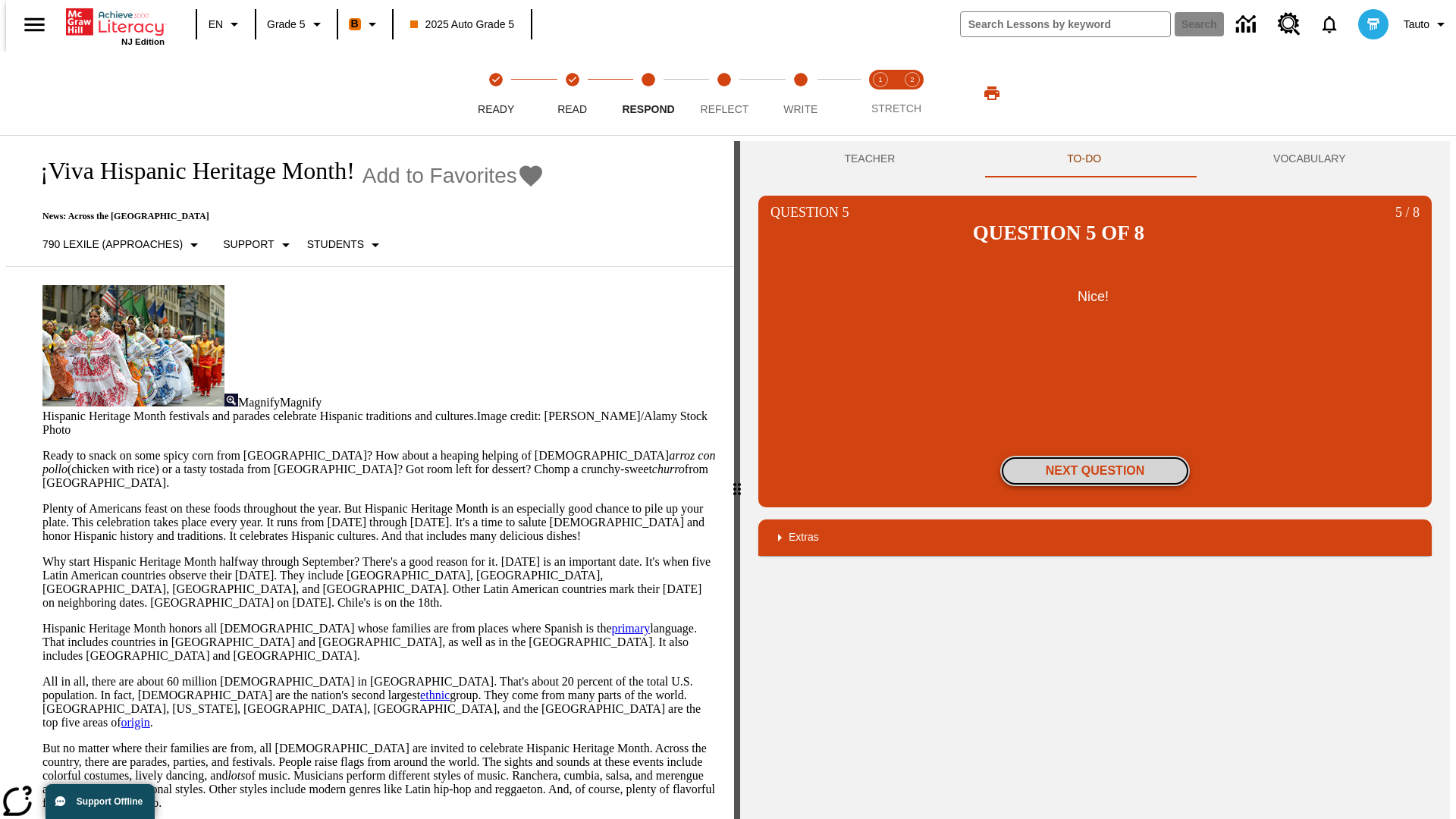
click at [1095, 455] on button "Next Question" at bounding box center [1095, 470] width 189 height 30
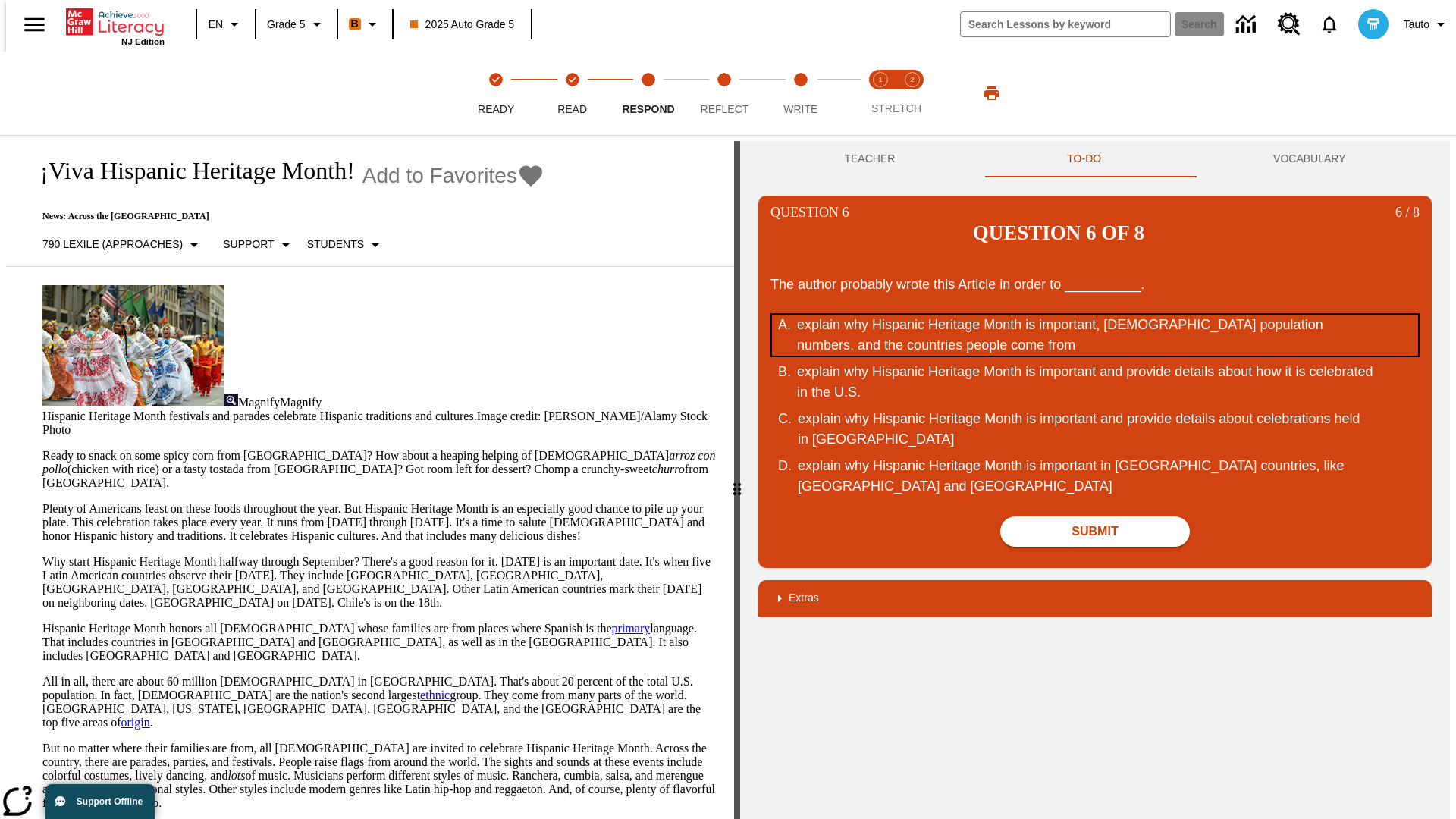
click at [1095, 314] on div "explain why Hispanic Heritage Month is important, Hispanic population numbers, …" at bounding box center [1085, 335] width 576 height 41
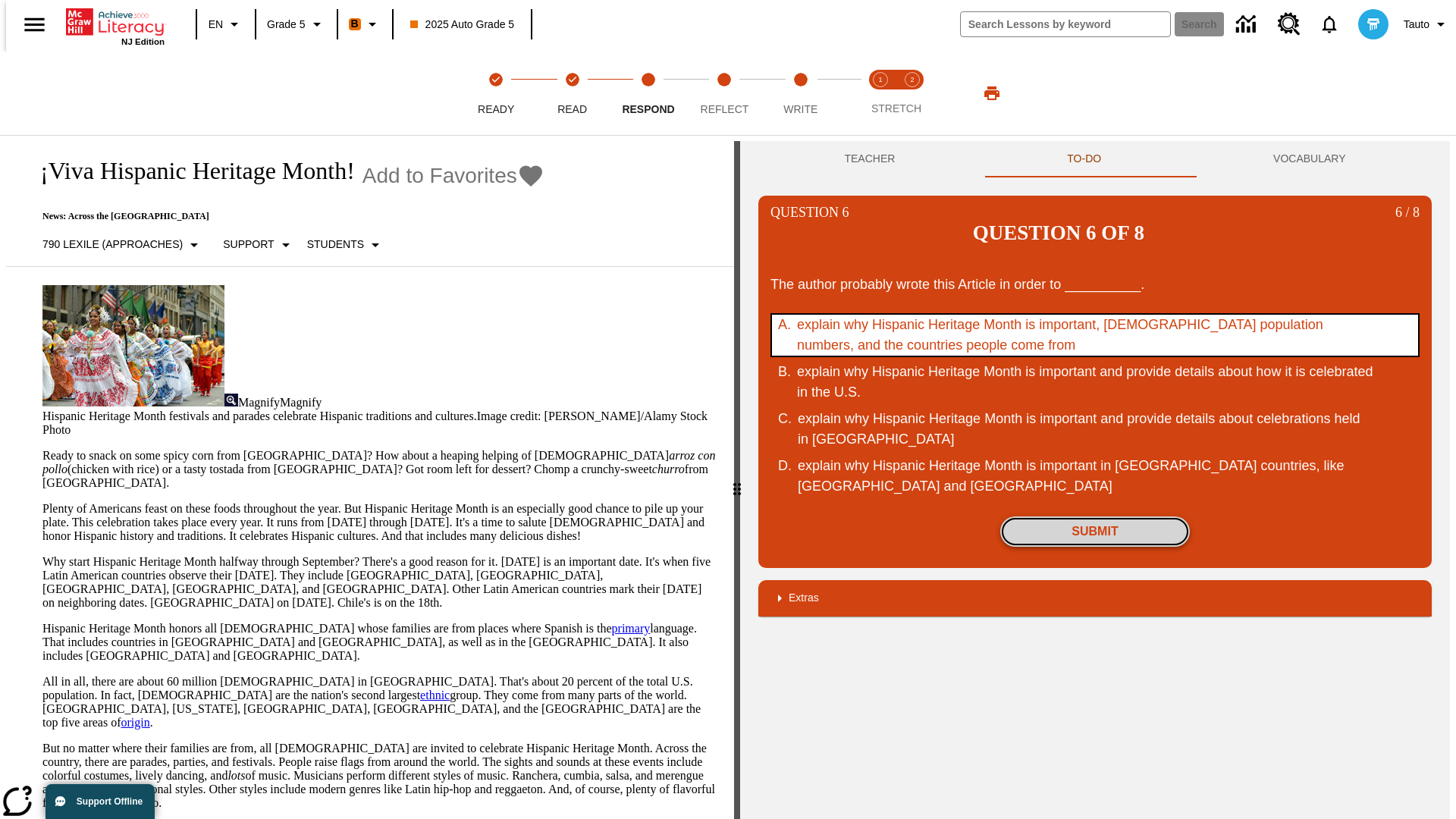
click at [1095, 516] on button "Submit" at bounding box center [1095, 531] width 189 height 30
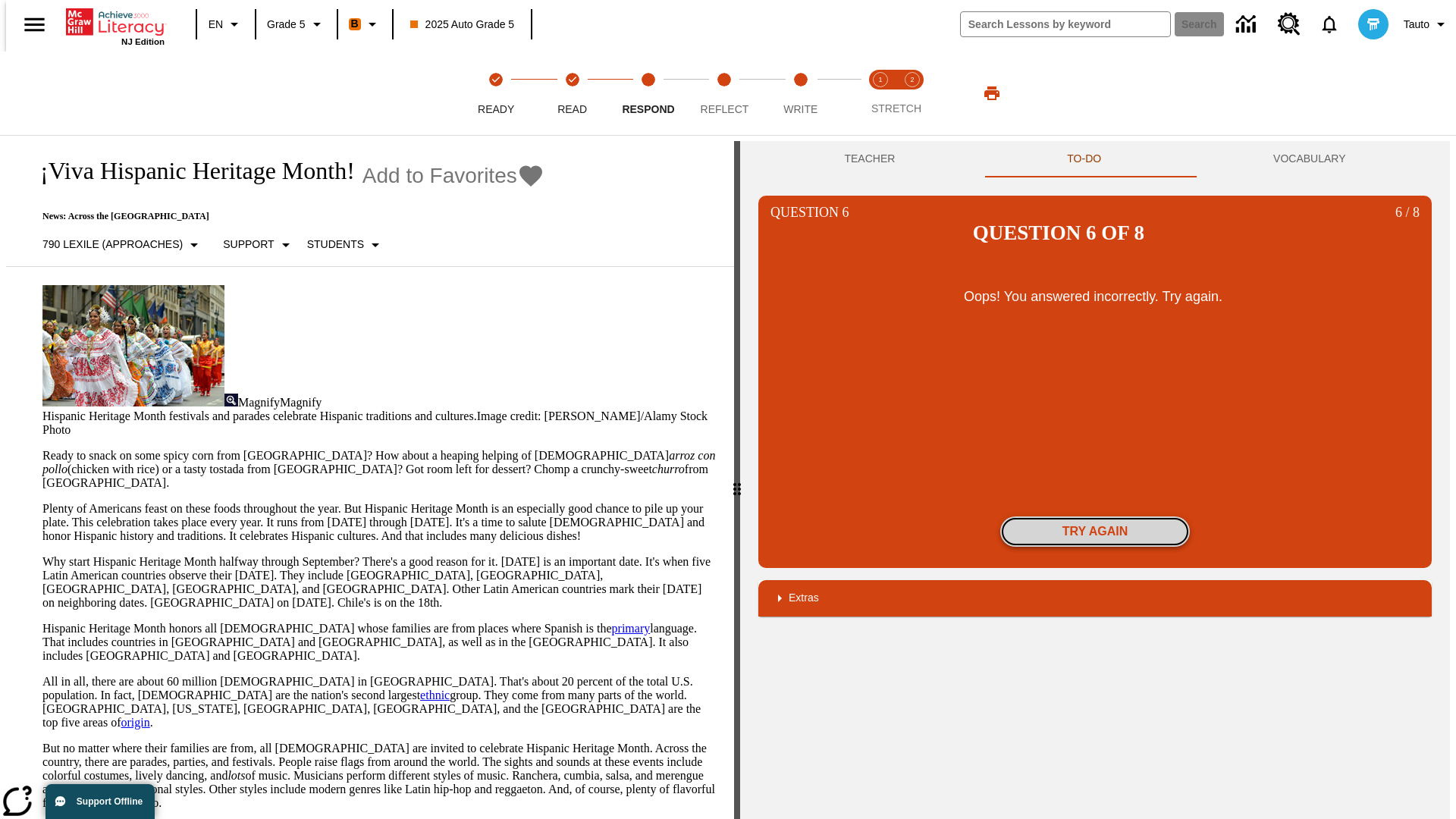
click at [1095, 516] on button "Try again" at bounding box center [1095, 531] width 189 height 30
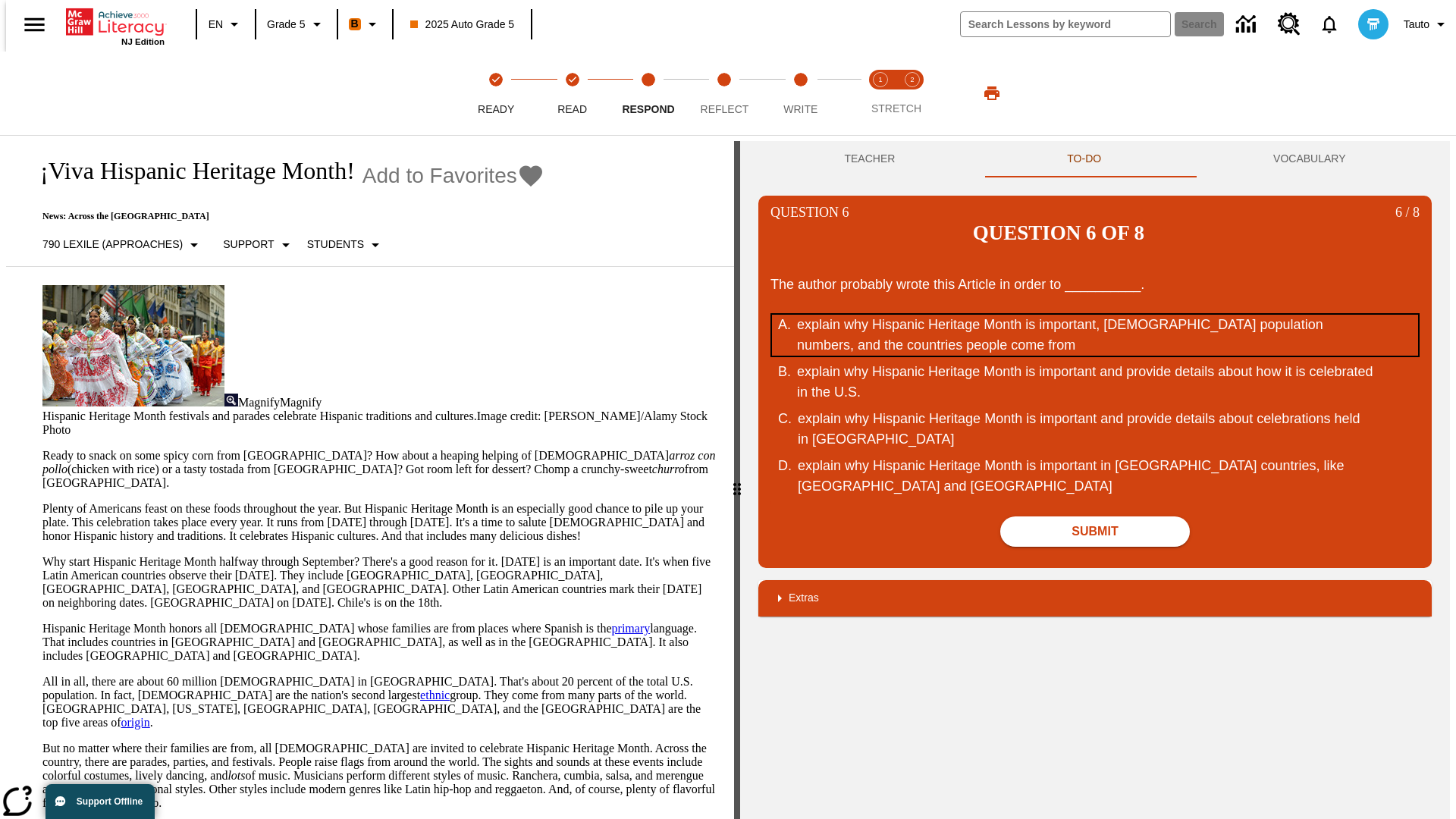
click at [1095, 314] on div "explain why Hispanic Heritage Month is important, Hispanic population numbers, …" at bounding box center [1085, 335] width 576 height 41
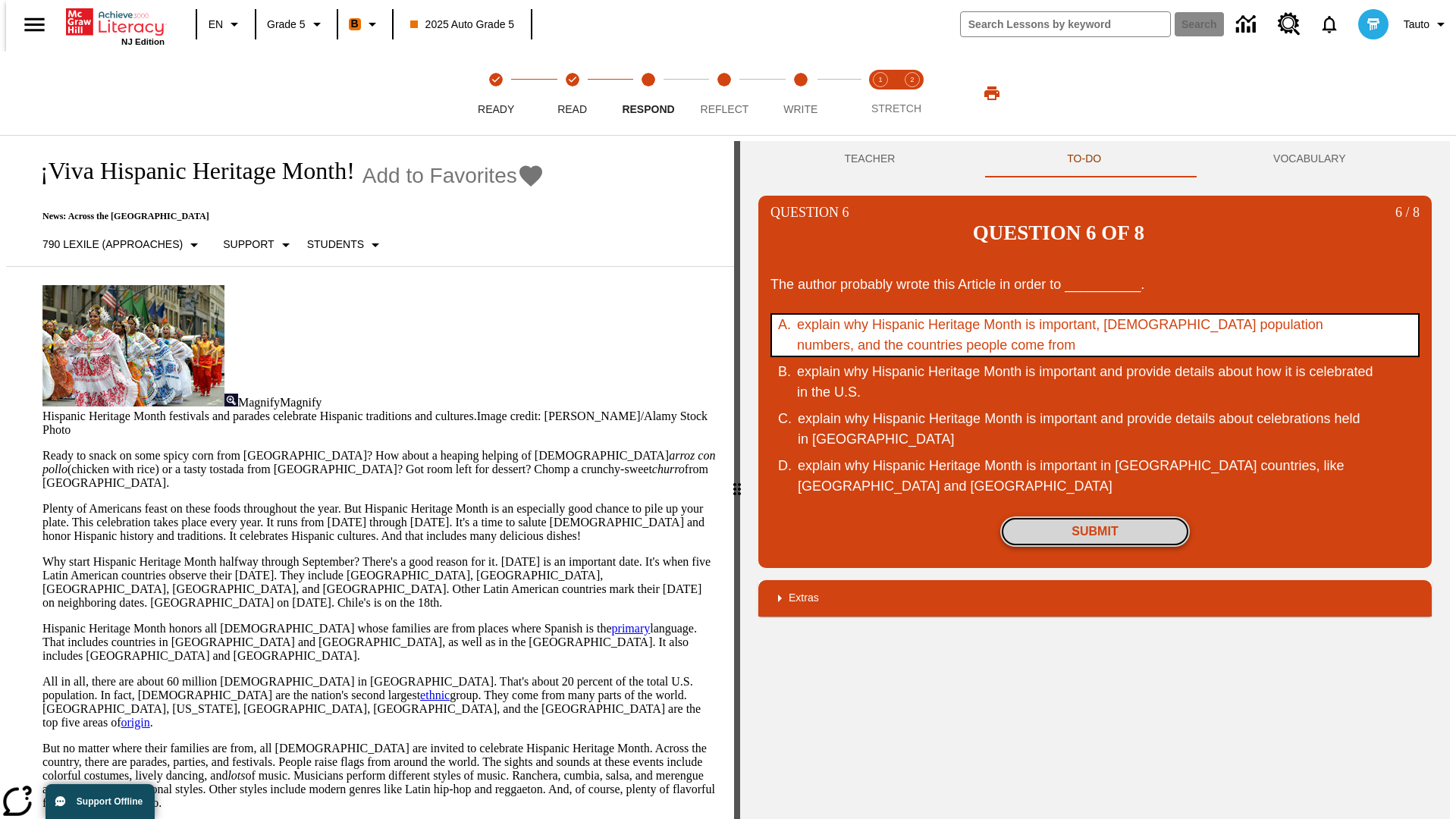
click at [1095, 516] on button "Submit" at bounding box center [1095, 531] width 189 height 30
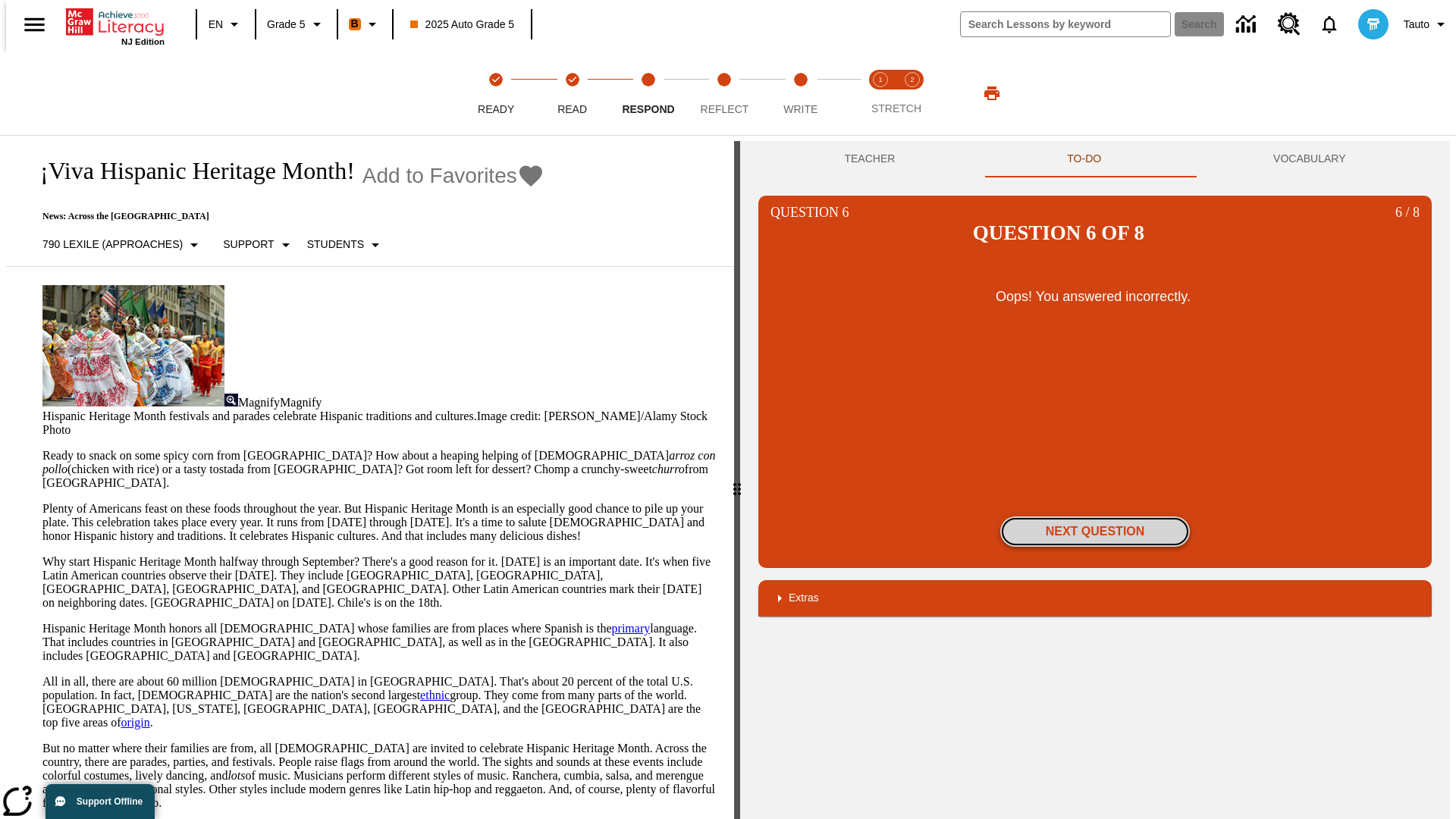
click at [1095, 516] on button "Next Question" at bounding box center [1095, 531] width 189 height 30
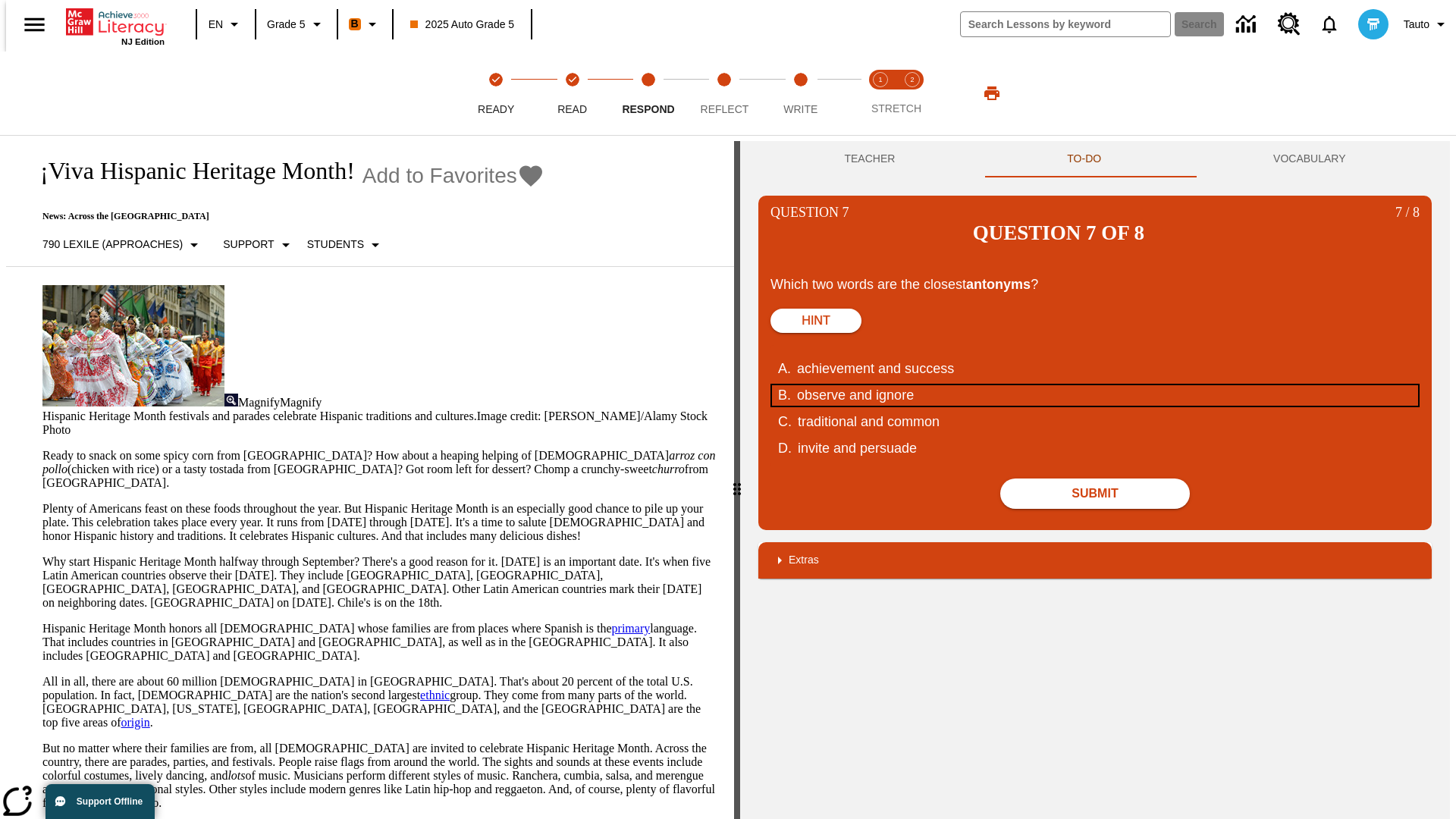
click at [1095, 385] on div "observe and ignore" at bounding box center [1085, 395] width 576 height 20
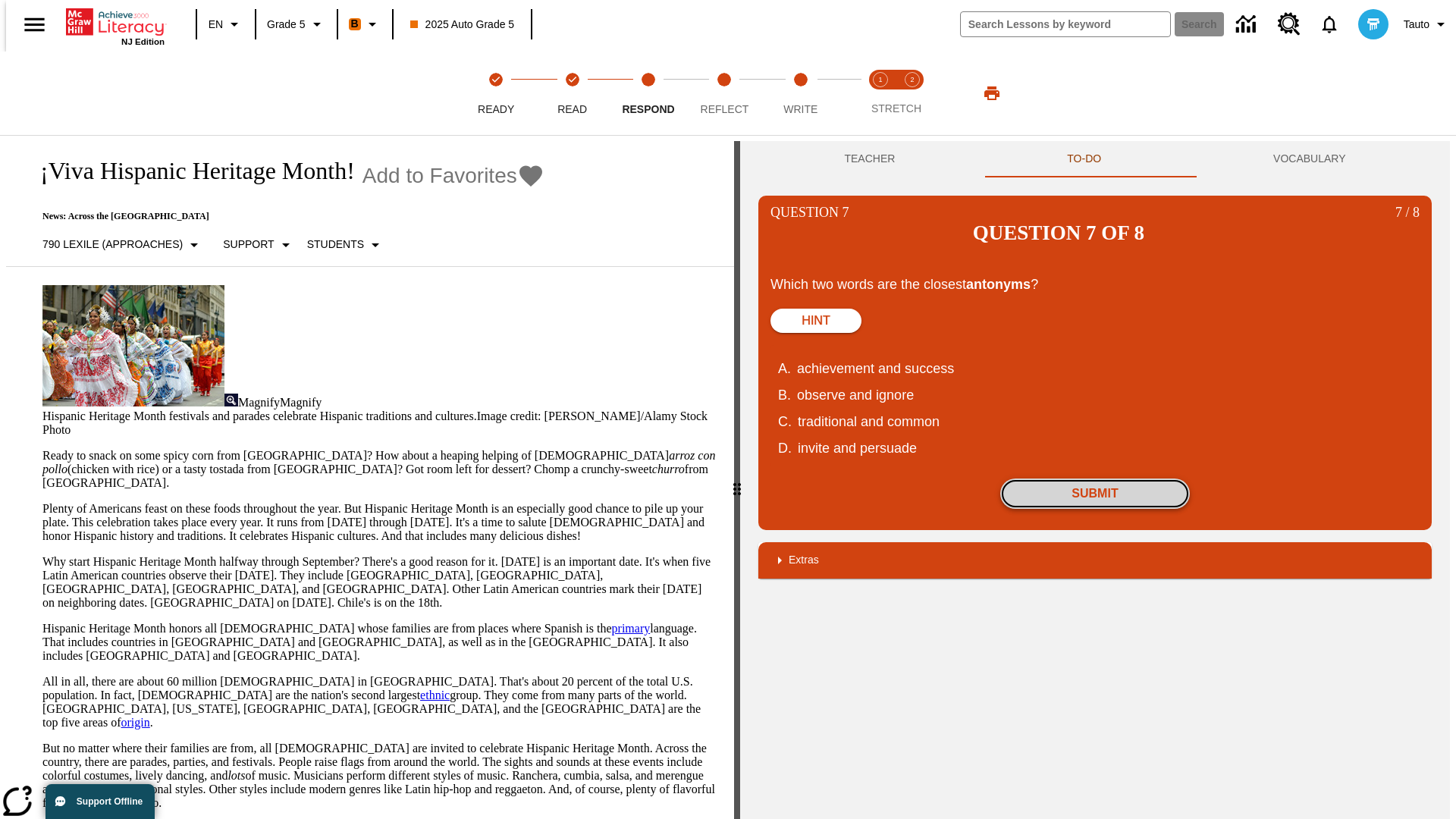
click at [1095, 478] on button "Submit" at bounding box center [1095, 493] width 189 height 30
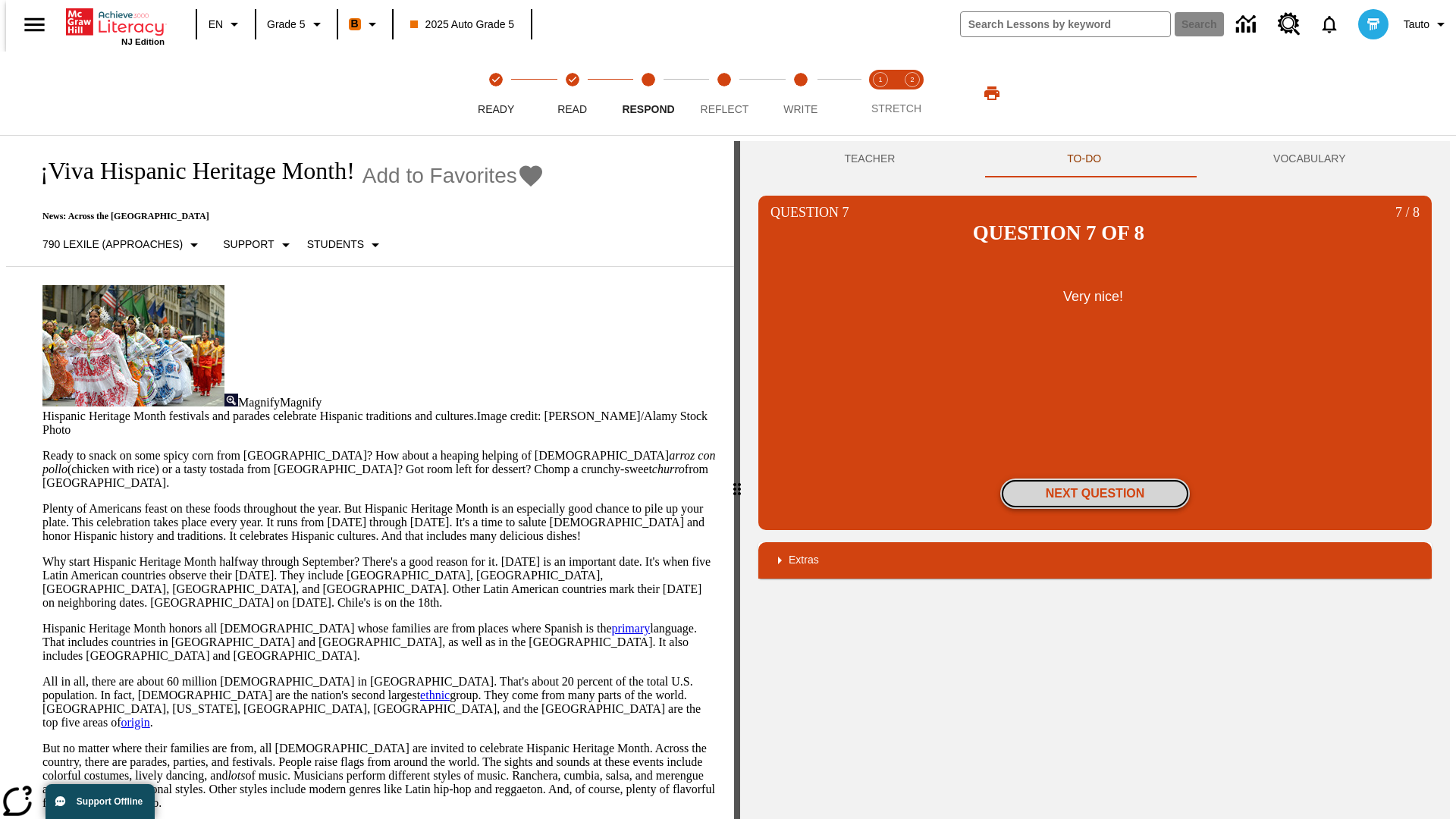
click at [1095, 478] on button "Next Question" at bounding box center [1095, 493] width 189 height 30
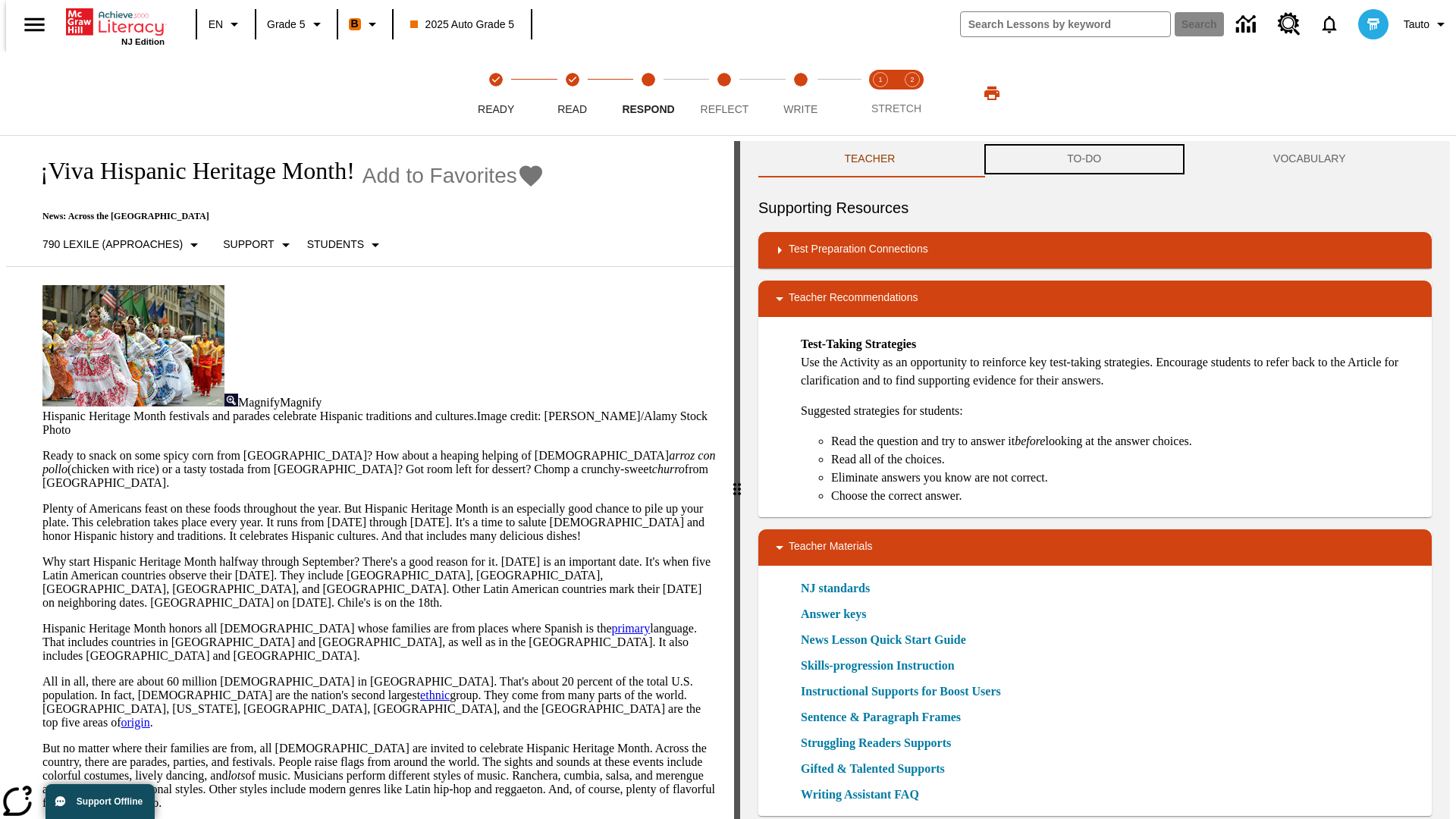
click at [1084, 159] on button "TO-DO" at bounding box center [1084, 159] width 206 height 36
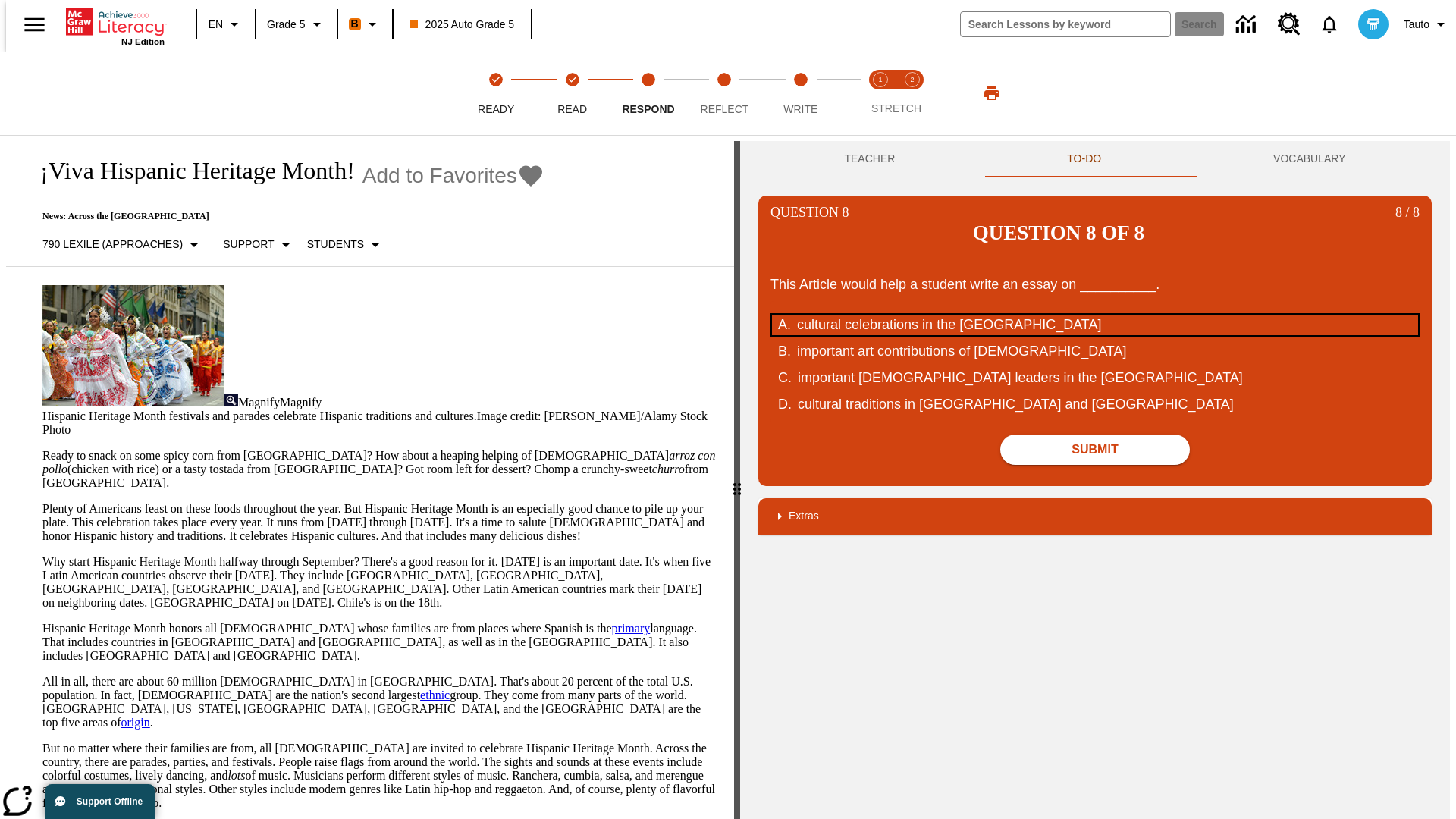
click at [1095, 314] on div "cultural celebrations in the [GEOGRAPHIC_DATA]" at bounding box center [1085, 324] width 576 height 20
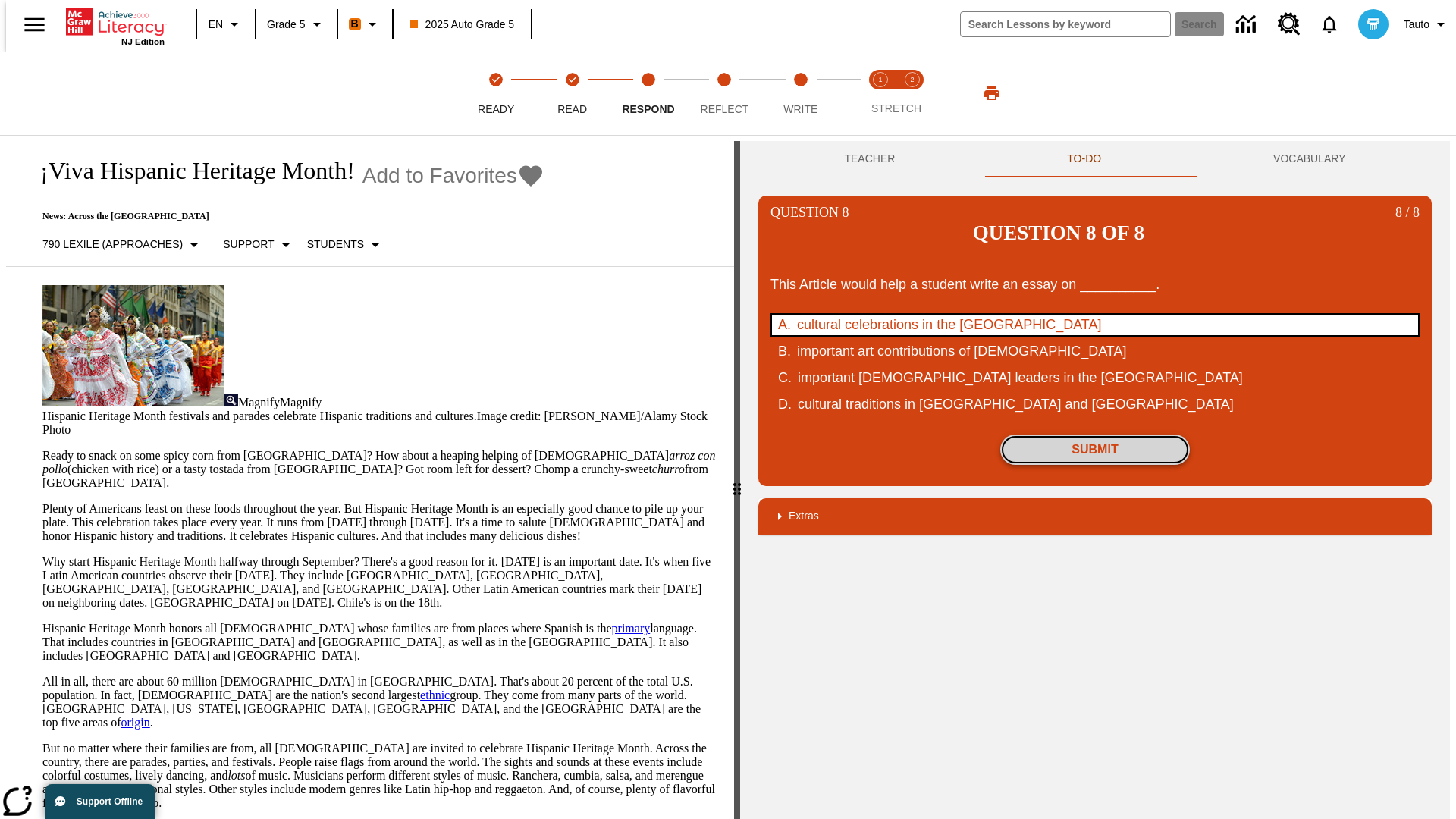
click at [1095, 434] on button "Submit" at bounding box center [1095, 449] width 189 height 30
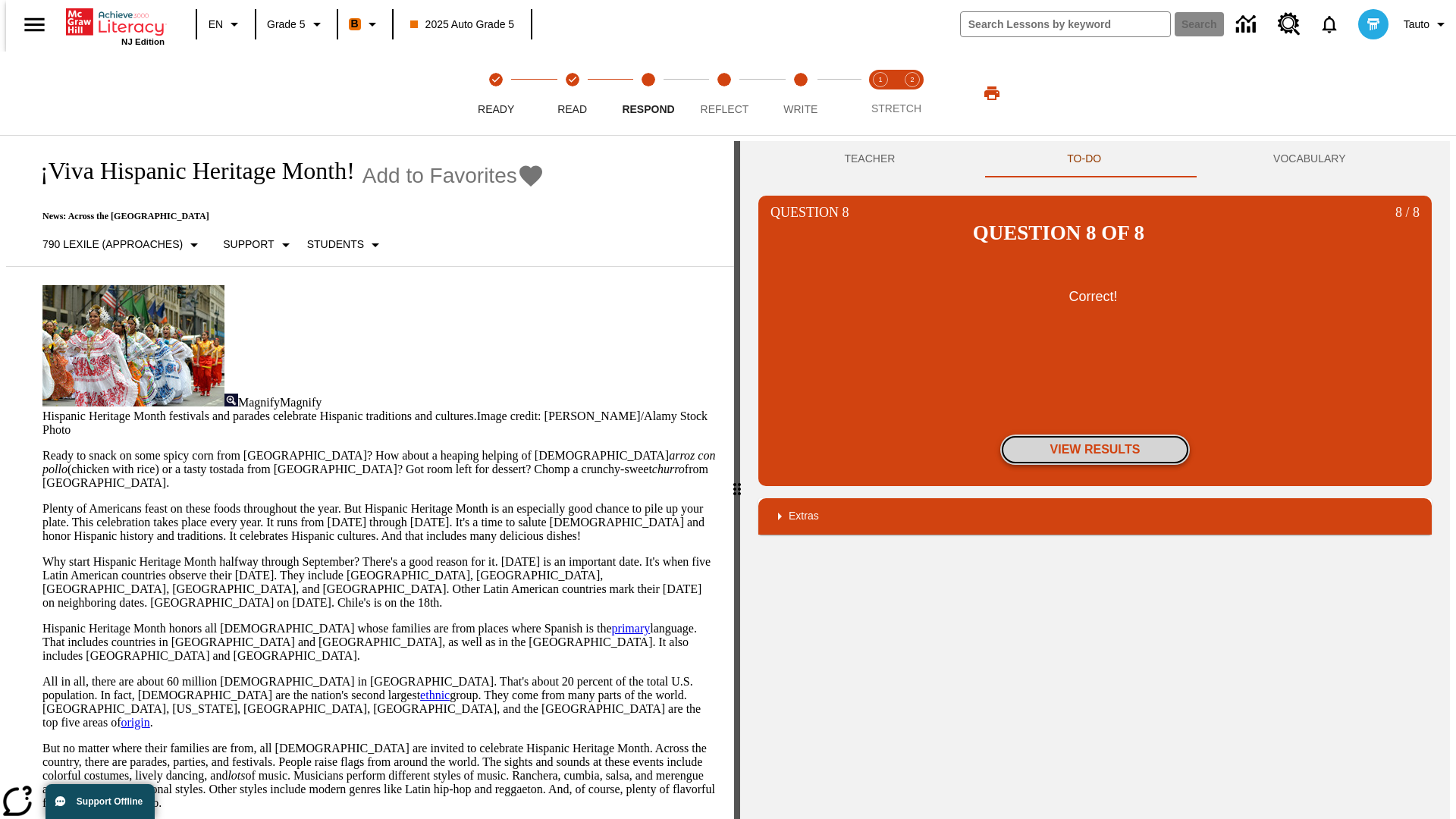
click at [1095, 434] on button "View Results" at bounding box center [1095, 449] width 189 height 30
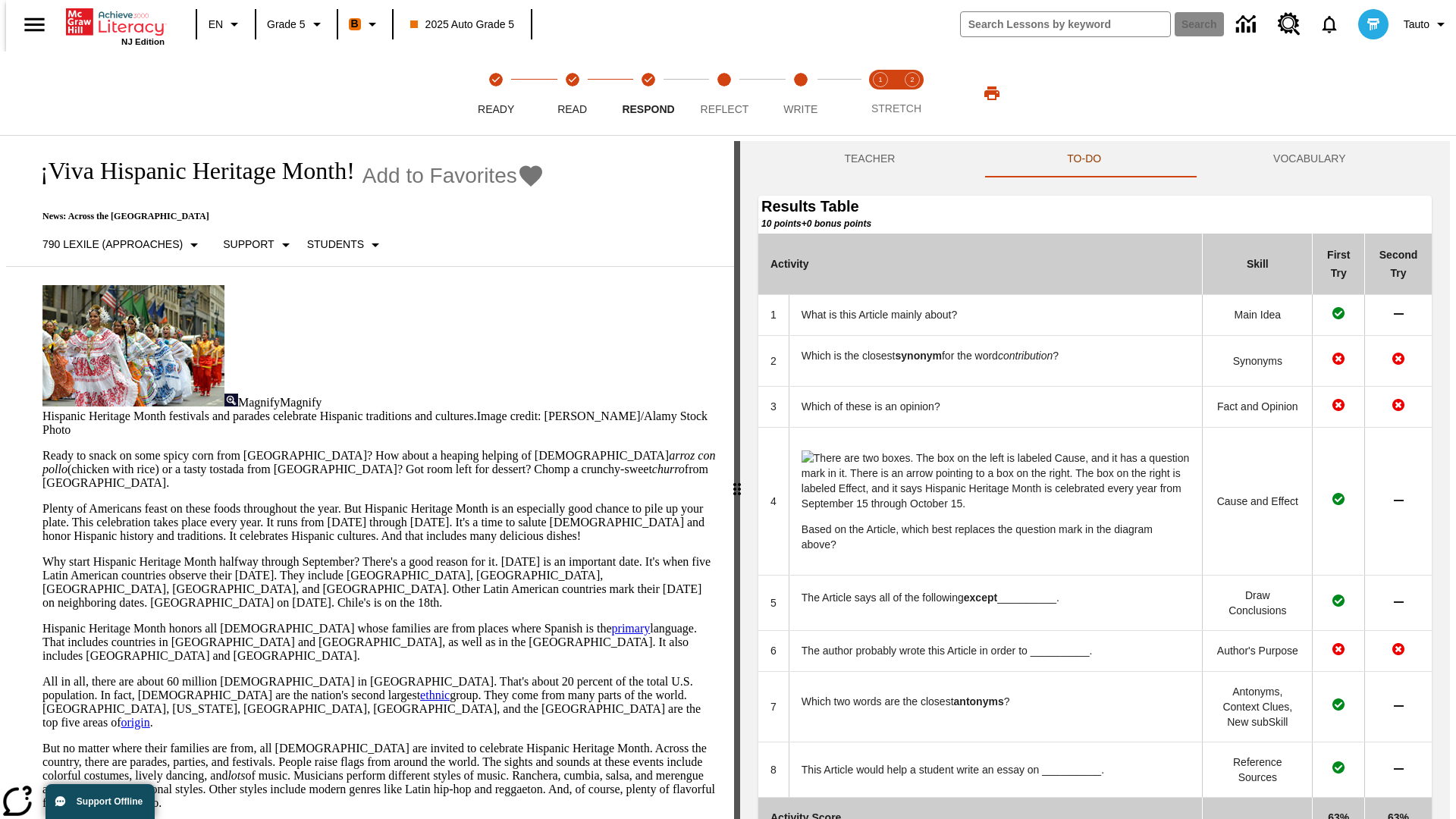
scroll to position [158, 0]
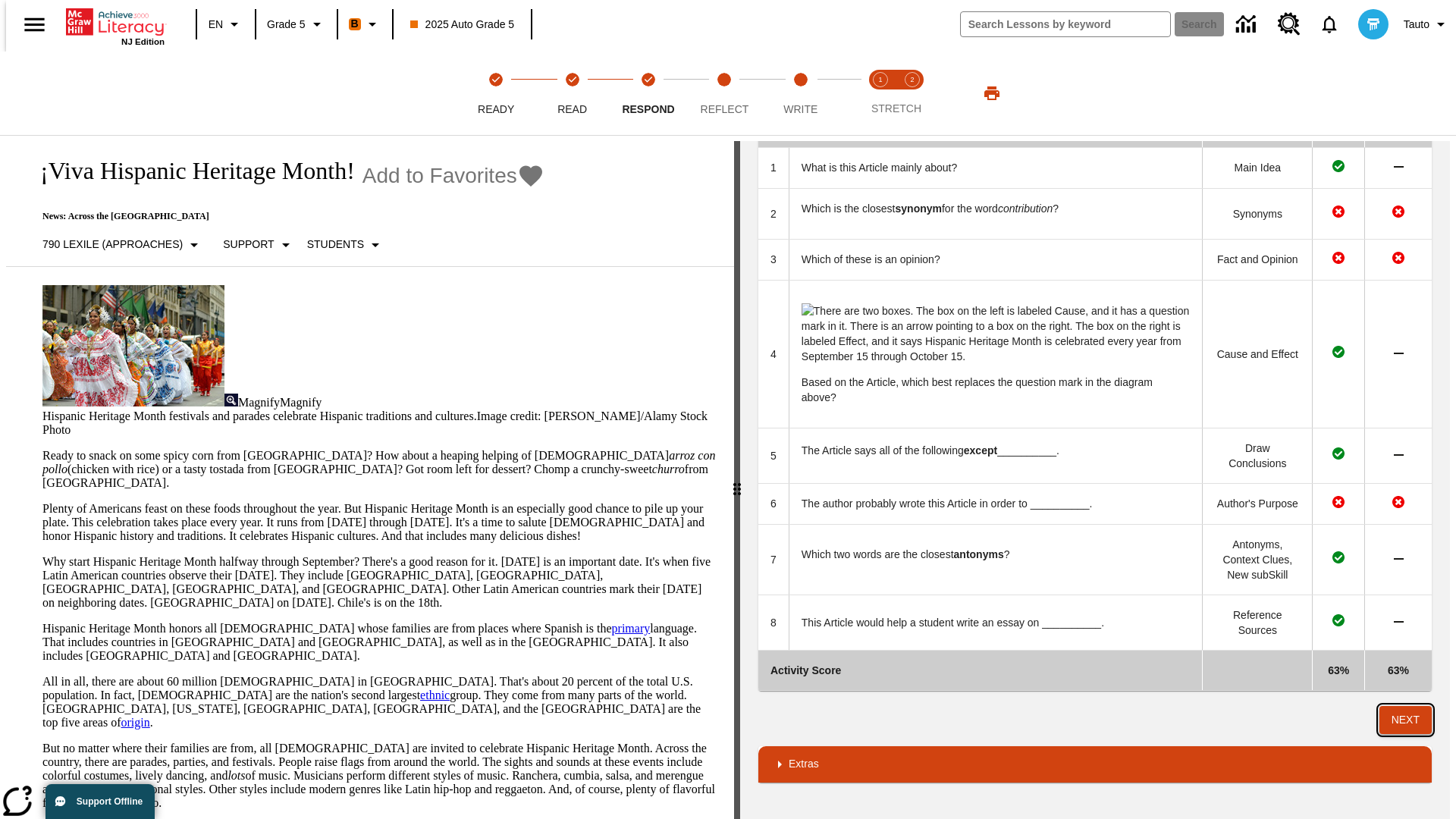
click at [1412, 719] on button "Next" at bounding box center [1405, 719] width 52 height 28
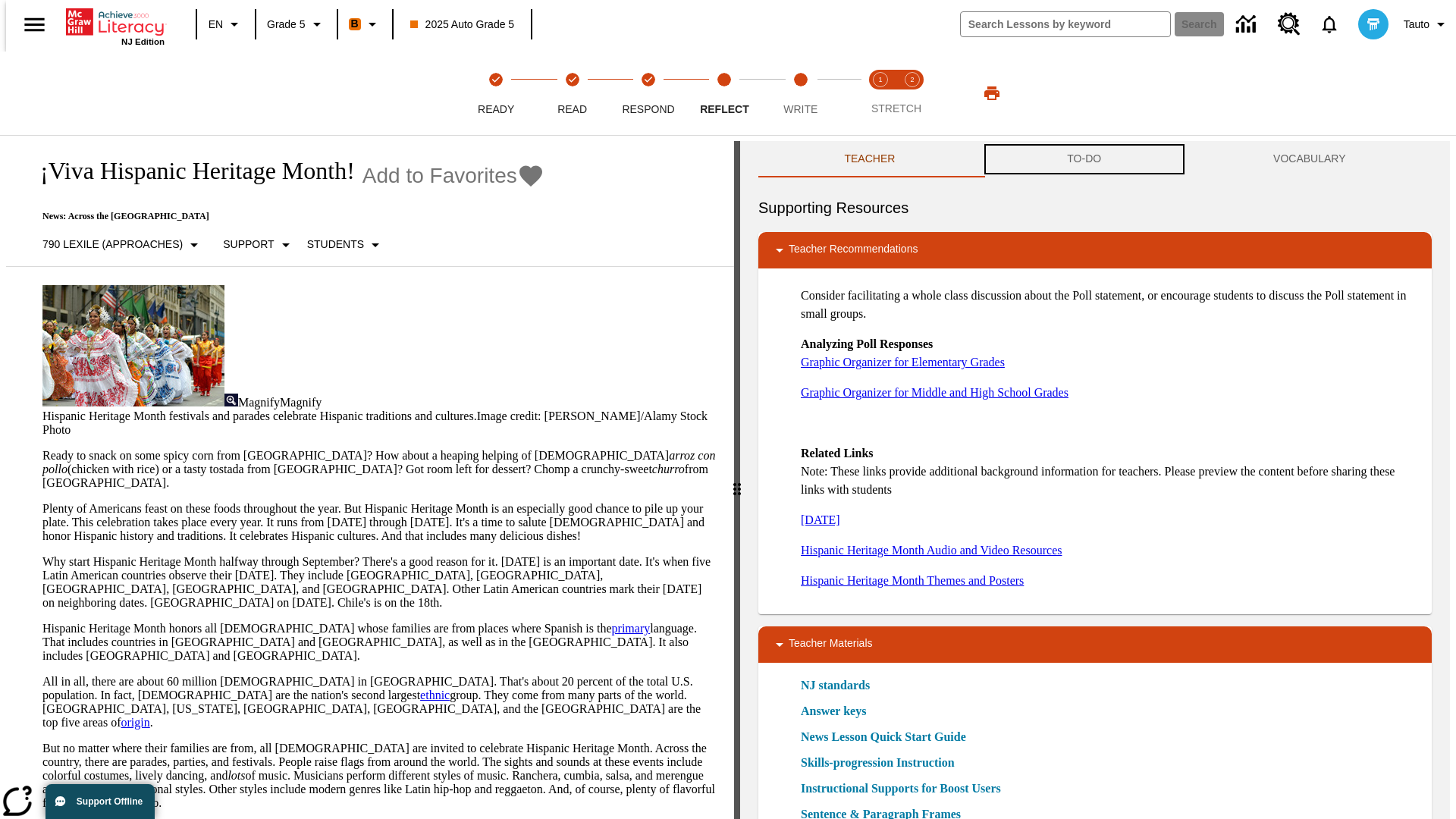
click at [1084, 159] on button "TO-DO" at bounding box center [1084, 159] width 206 height 36
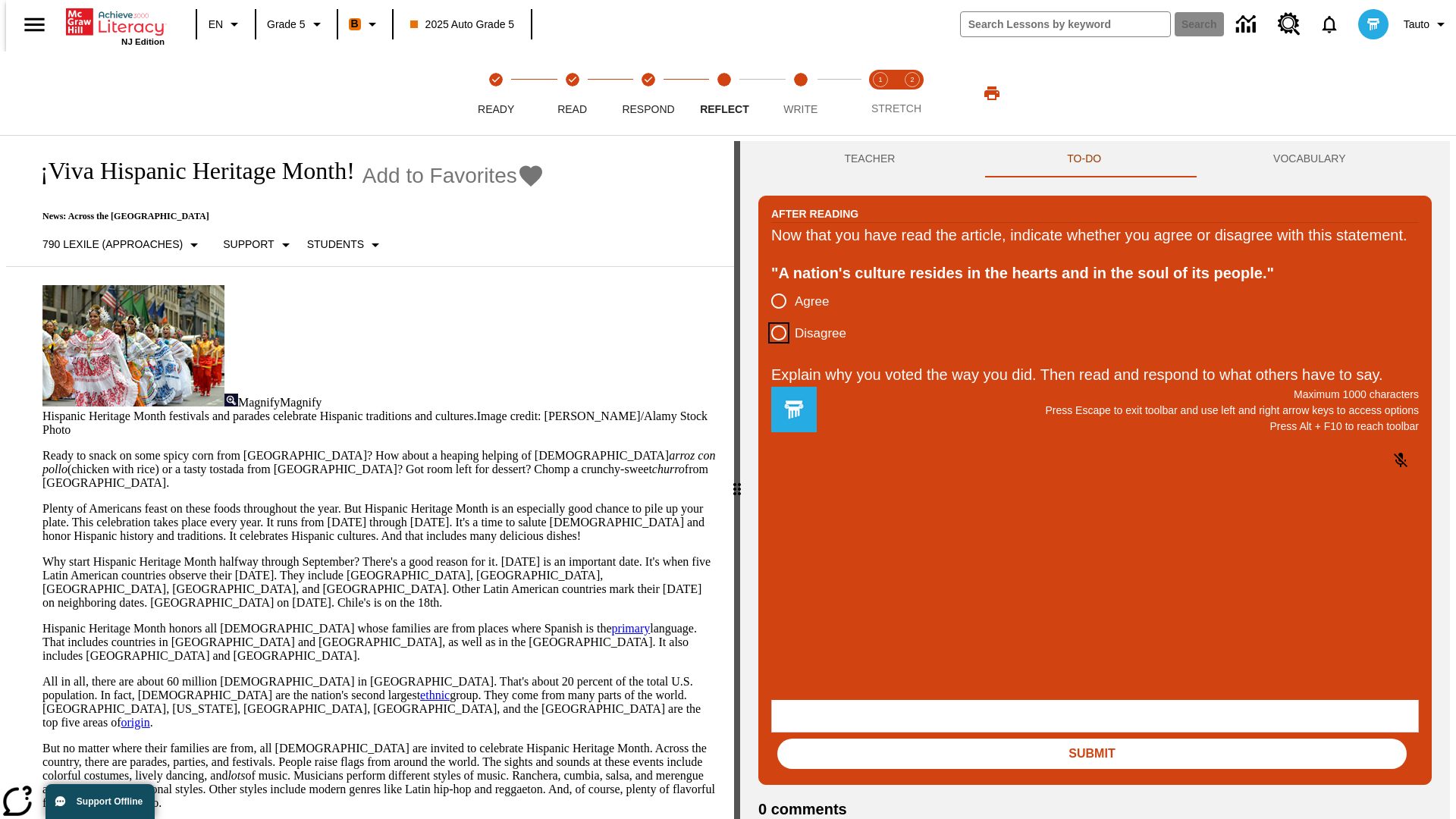
click at [772, 349] on input "Disagree" at bounding box center [779, 333] width 32 height 32
radio input "true"
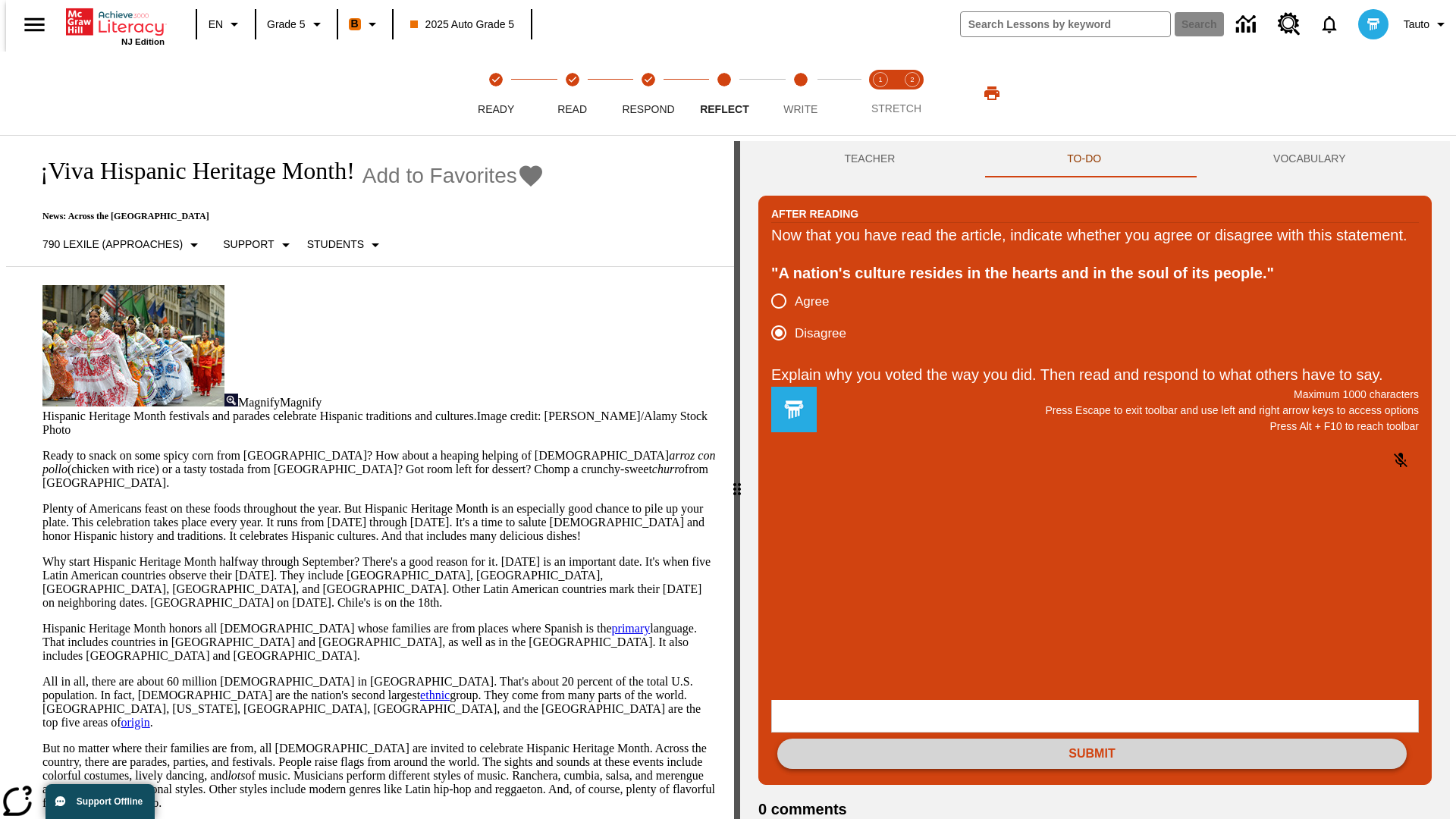
click at [1092, 739] on button "Submit" at bounding box center [1091, 754] width 630 height 30
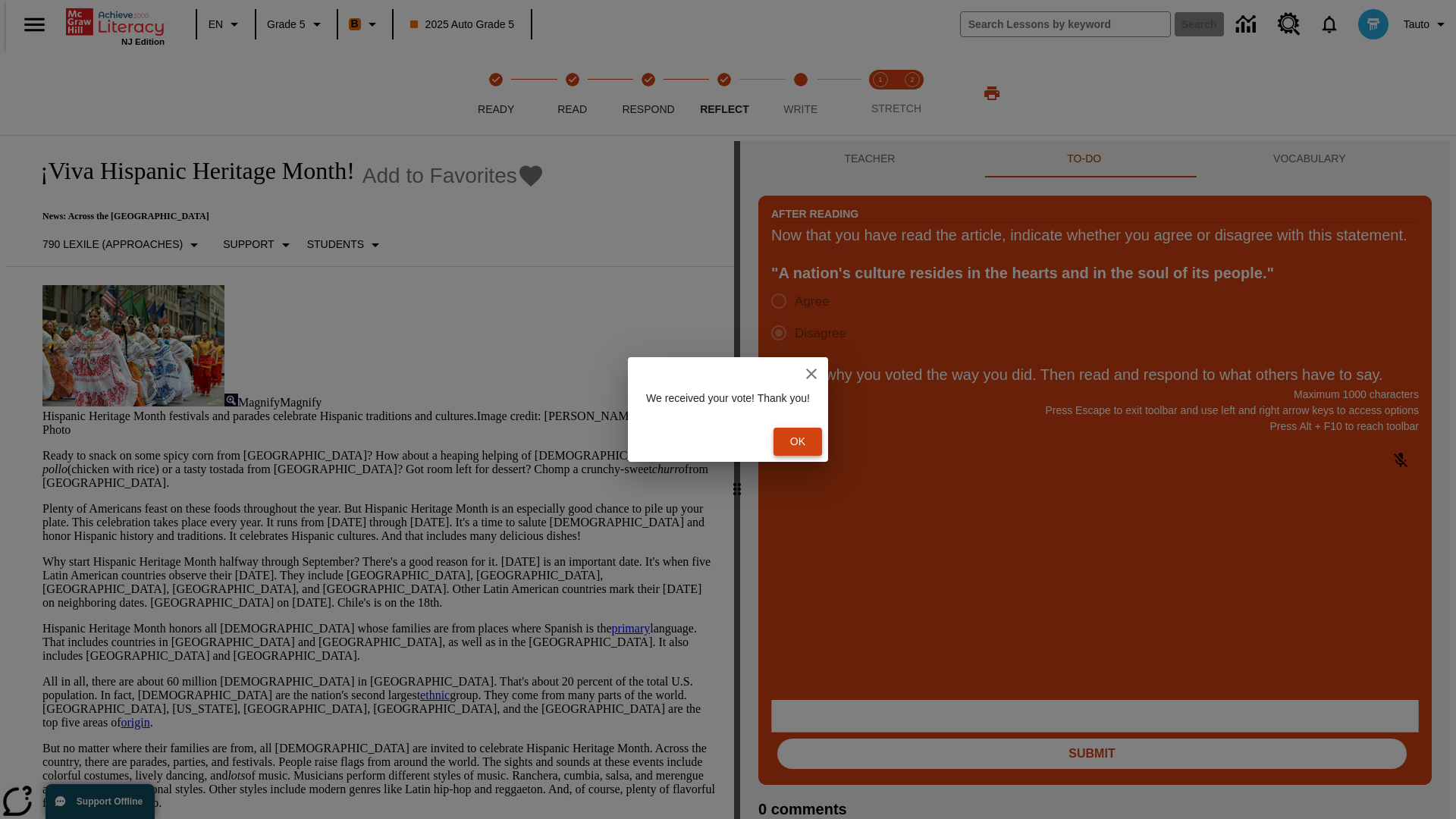
click at [805, 441] on button "Ok" at bounding box center [797, 442] width 48 height 28
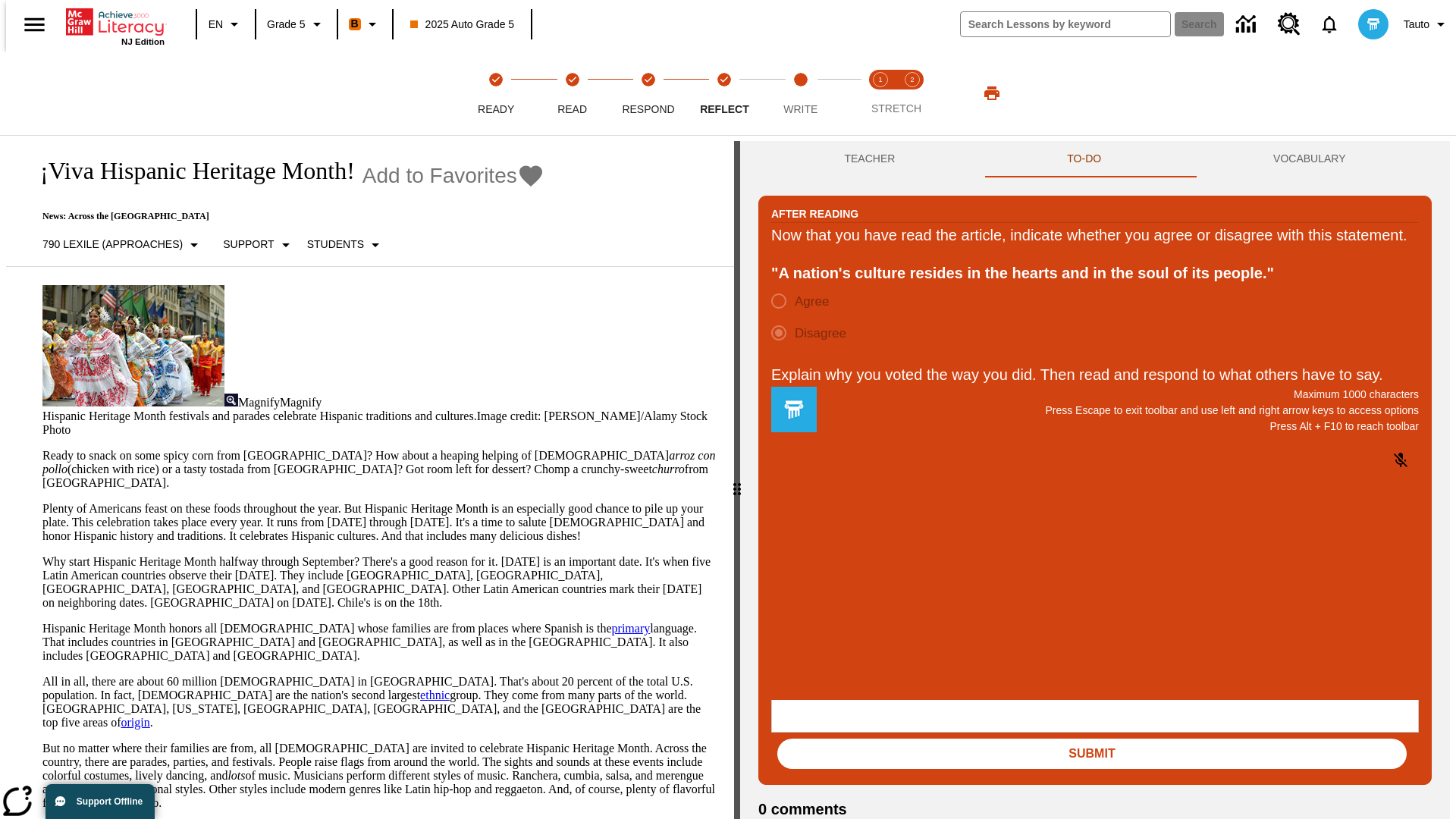
scroll to position [24, 0]
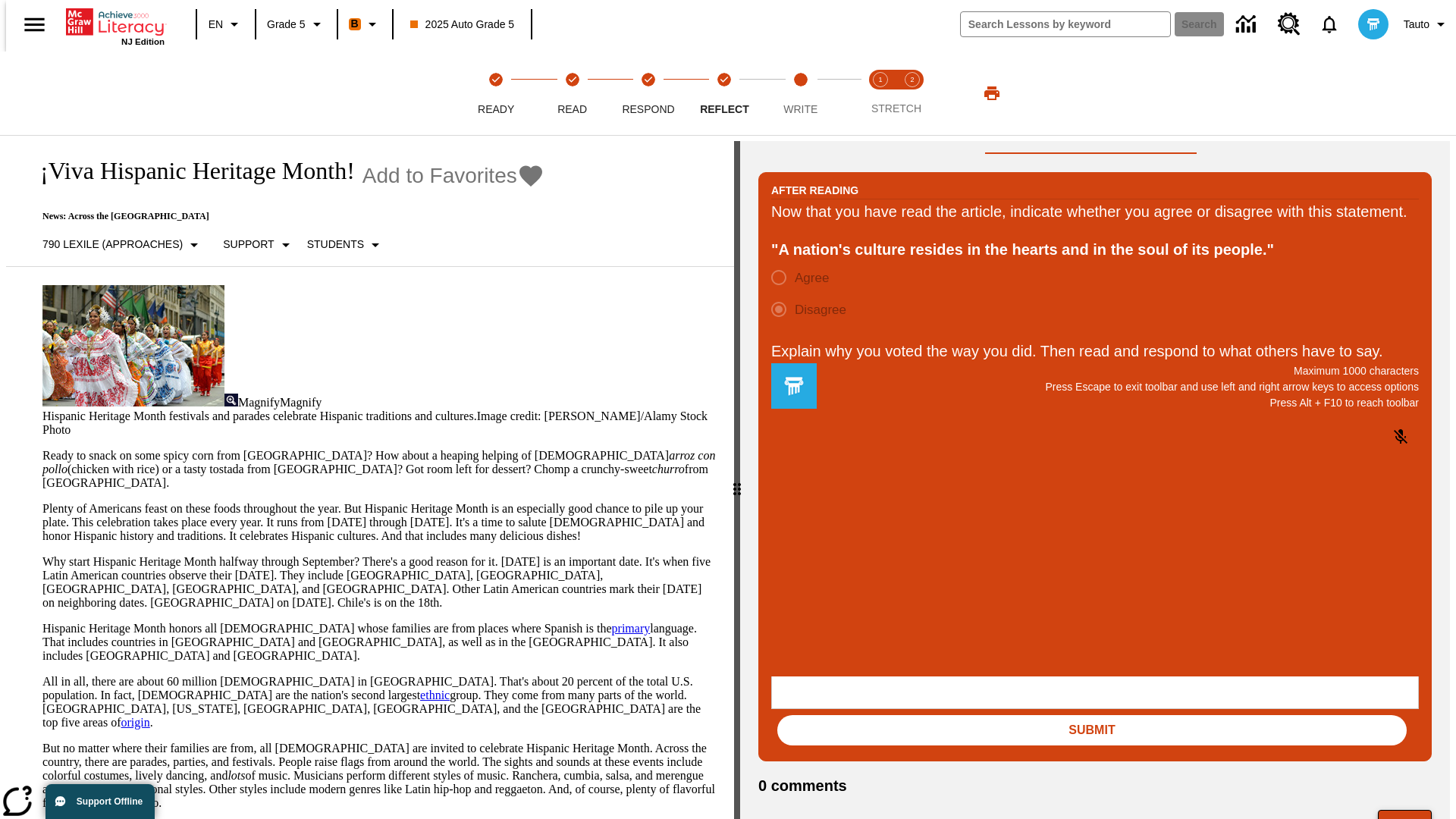
click at [1411, 809] on button "Next" at bounding box center [1404, 823] width 54 height 29
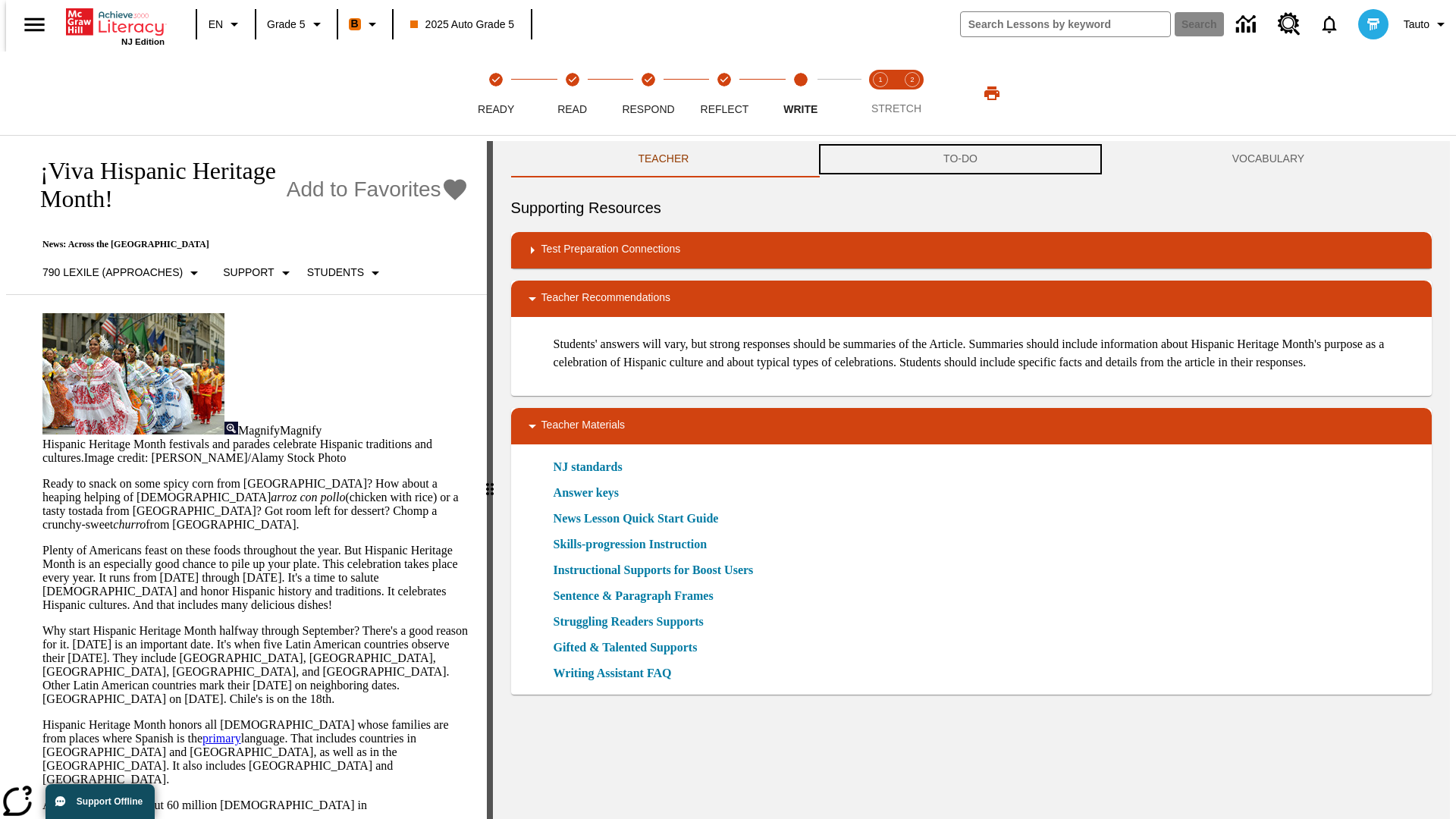
scroll to position [1, 0]
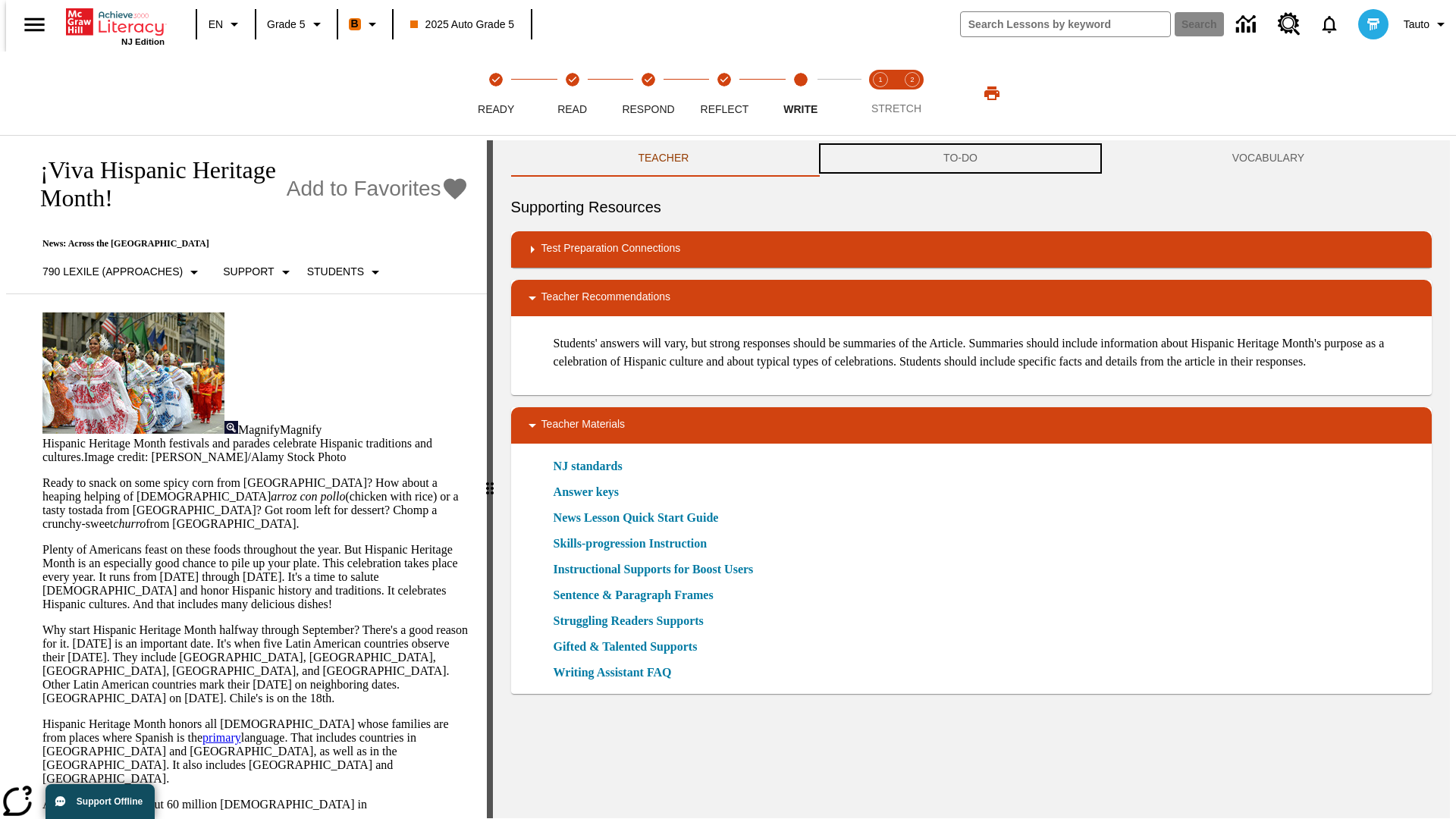
click at [961, 159] on button "TO-DO" at bounding box center [960, 158] width 289 height 36
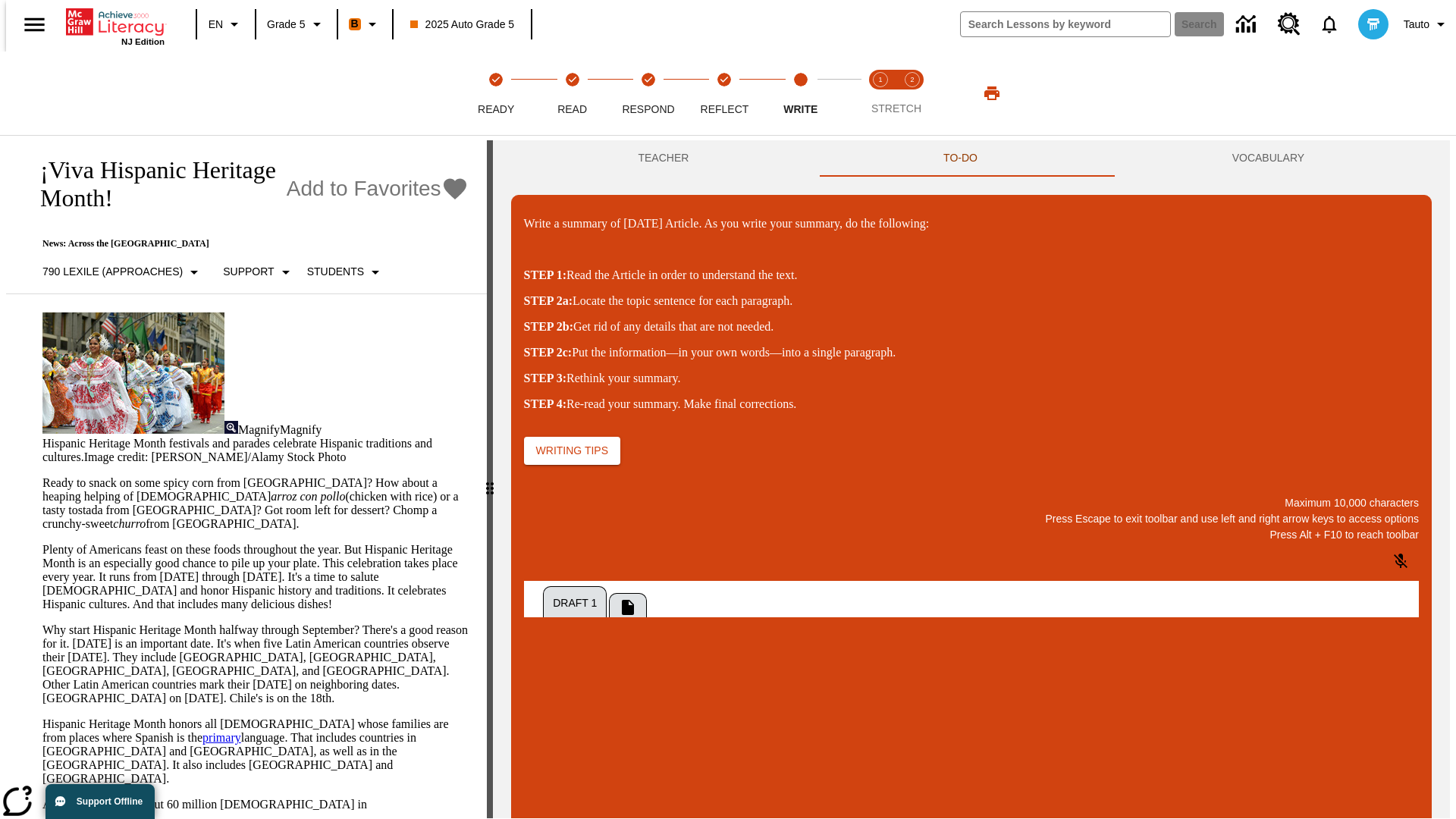
scroll to position [0, 0]
click at [744, 757] on p "\a\9Write a summary of today's Article. As you write your summary, do the follo…" at bounding box center [637, 756] width 215 height 13
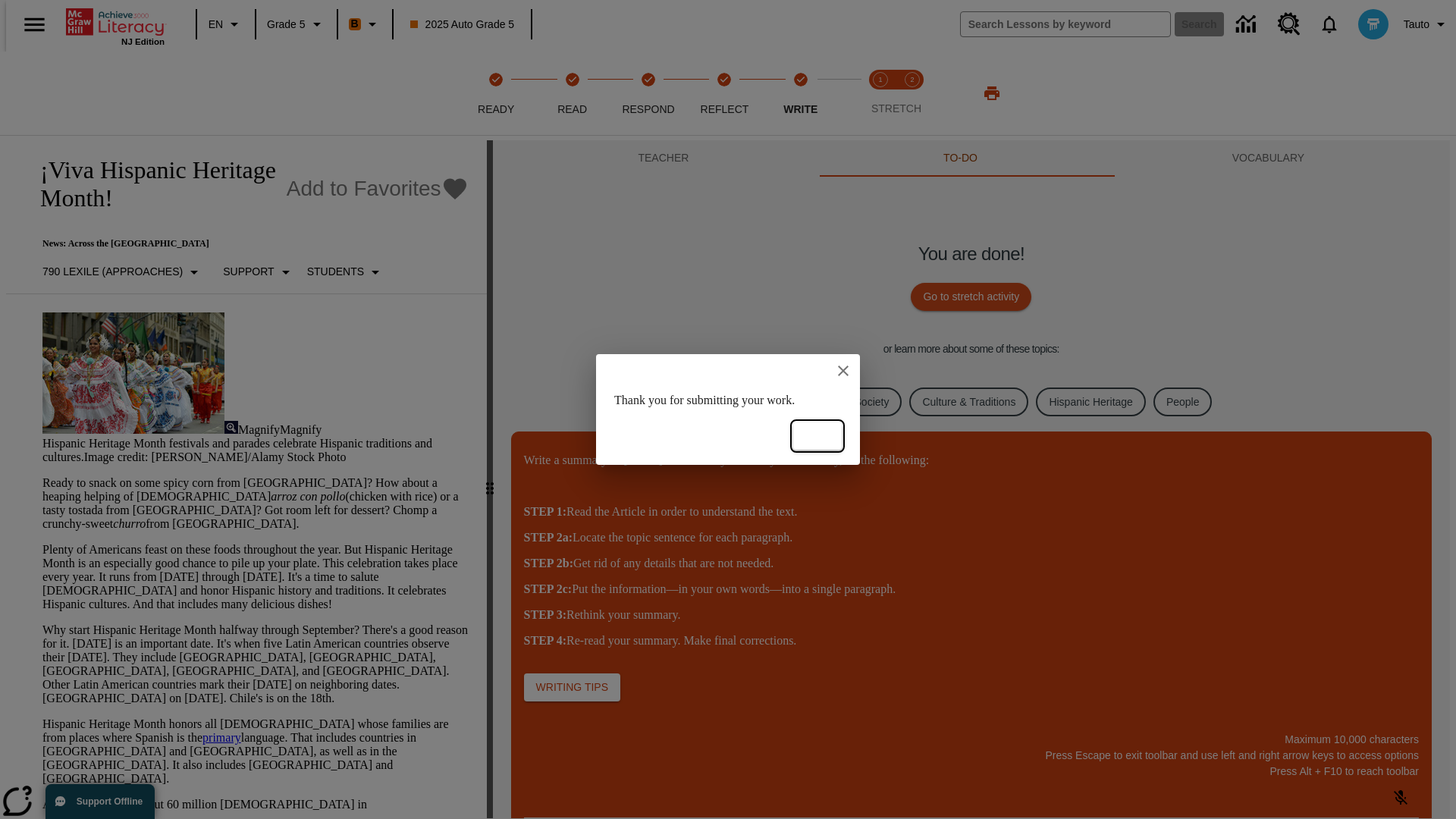
click at [817, 436] on button "Ok" at bounding box center [817, 437] width 48 height 28
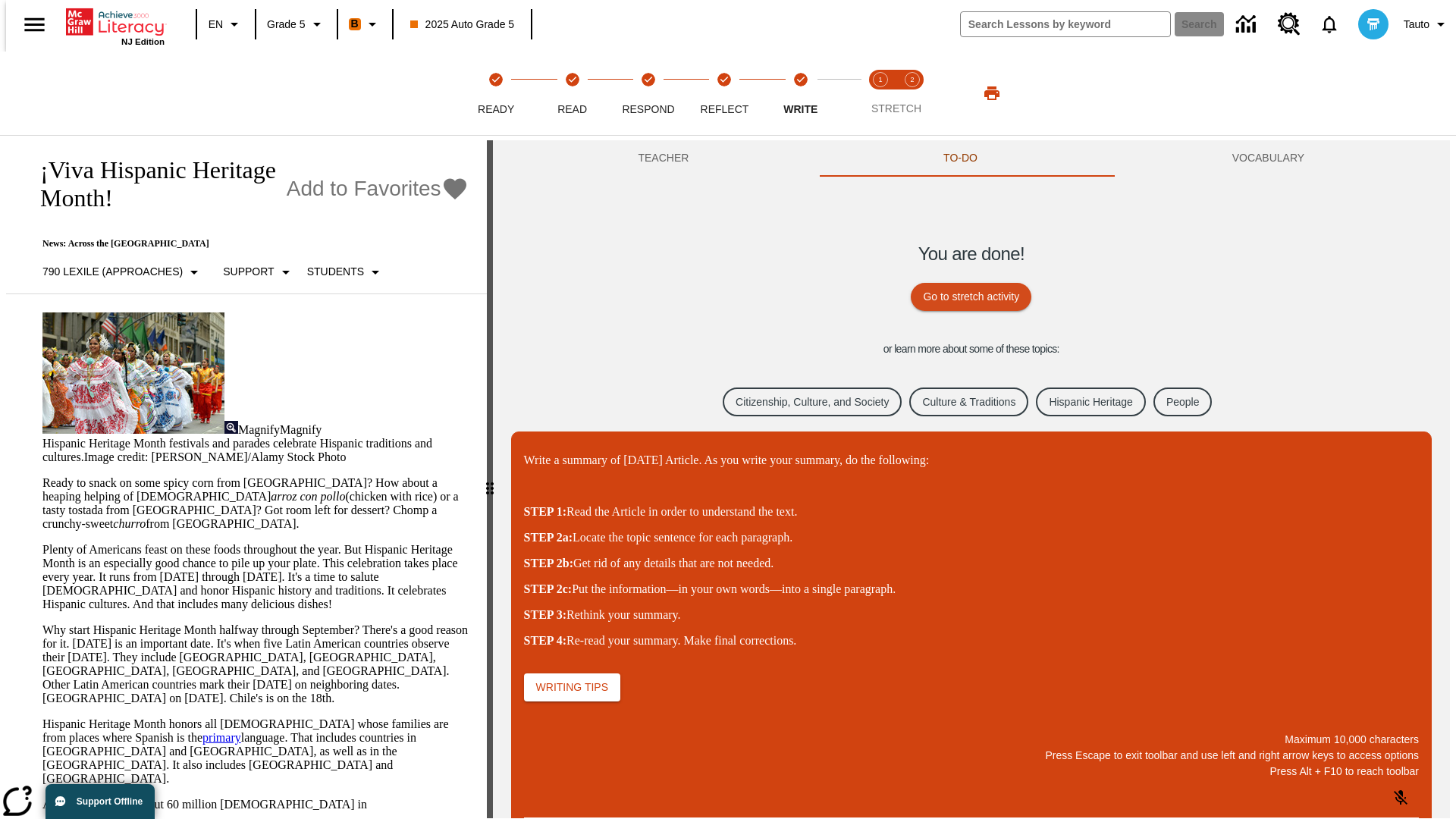
click at [801, 401] on link "Citizenship, Culture, and Society" at bounding box center [811, 402] width 179 height 30
